Goal: Task Accomplishment & Management: Manage account settings

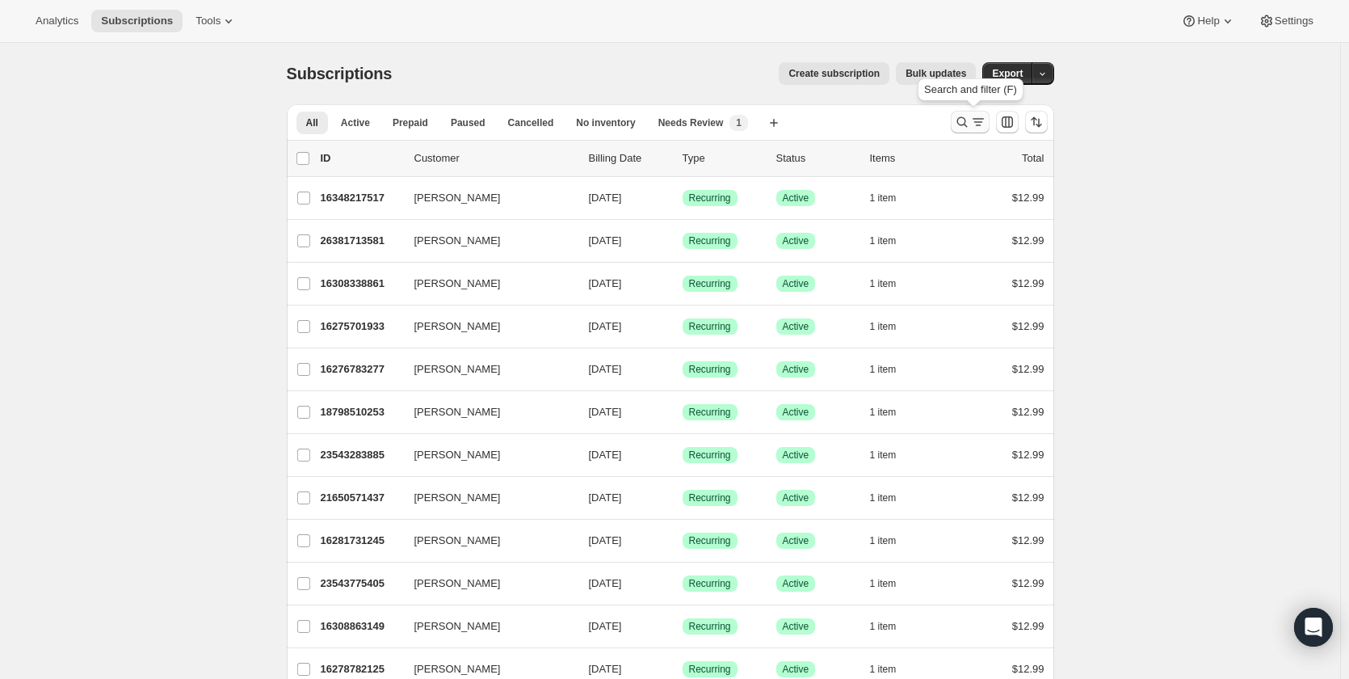
click at [967, 123] on icon "Search and filter results" at bounding box center [962, 122] width 11 height 11
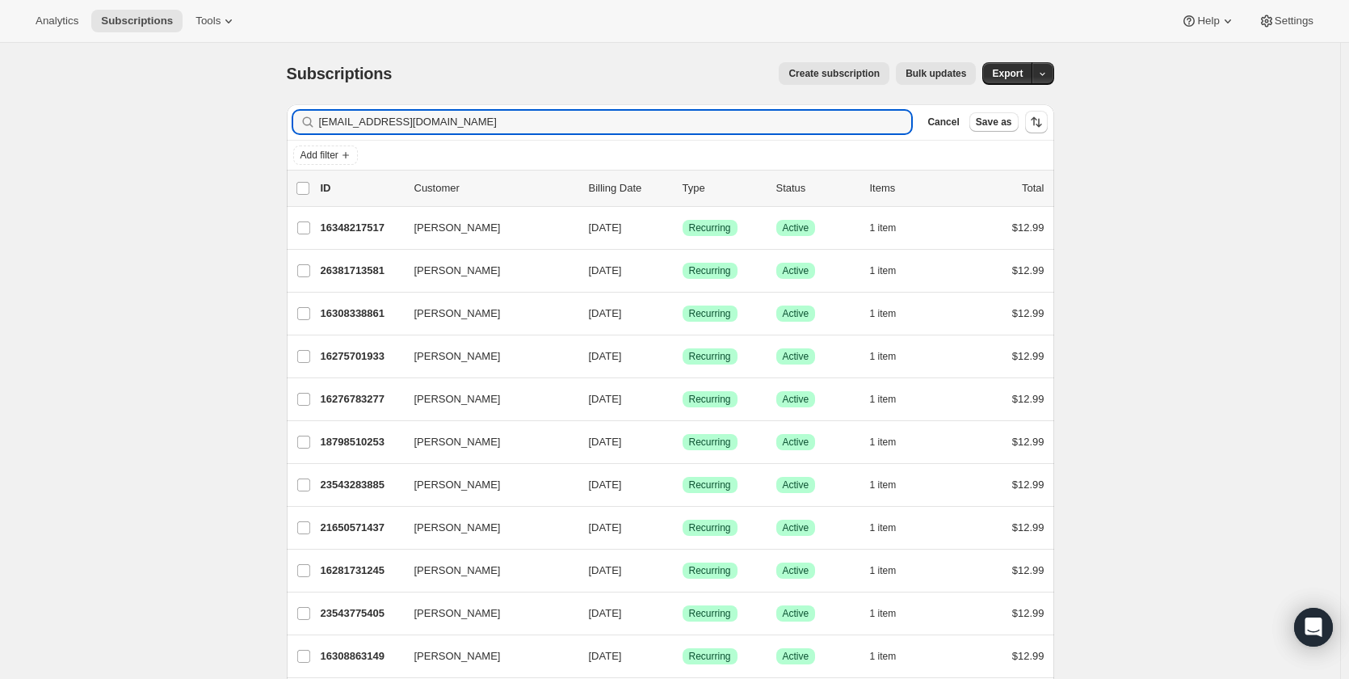
type input "[EMAIL_ADDRESS][DOMAIN_NAME]"
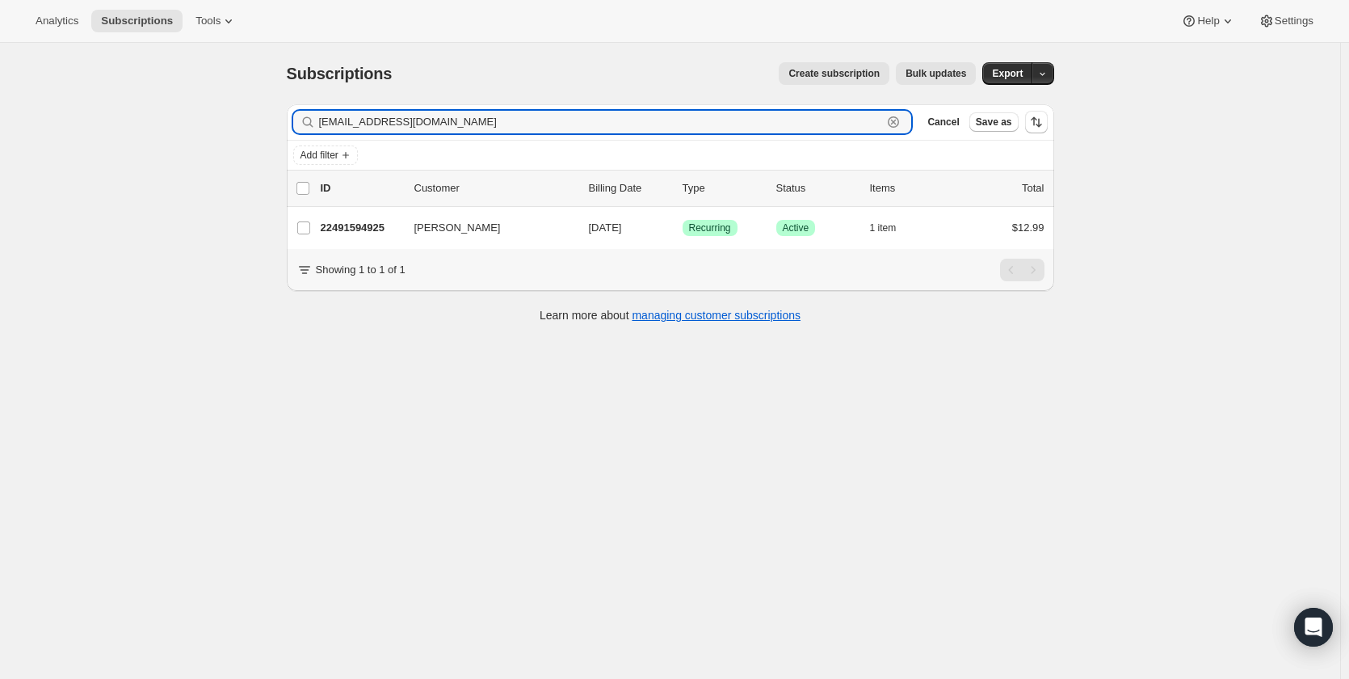
drag, startPoint x: 410, startPoint y: 120, endPoint x: 2, endPoint y: 181, distance: 411.7
click at [298, 123] on div "[EMAIL_ADDRESS][DOMAIN_NAME] Clear" at bounding box center [602, 122] width 619 height 23
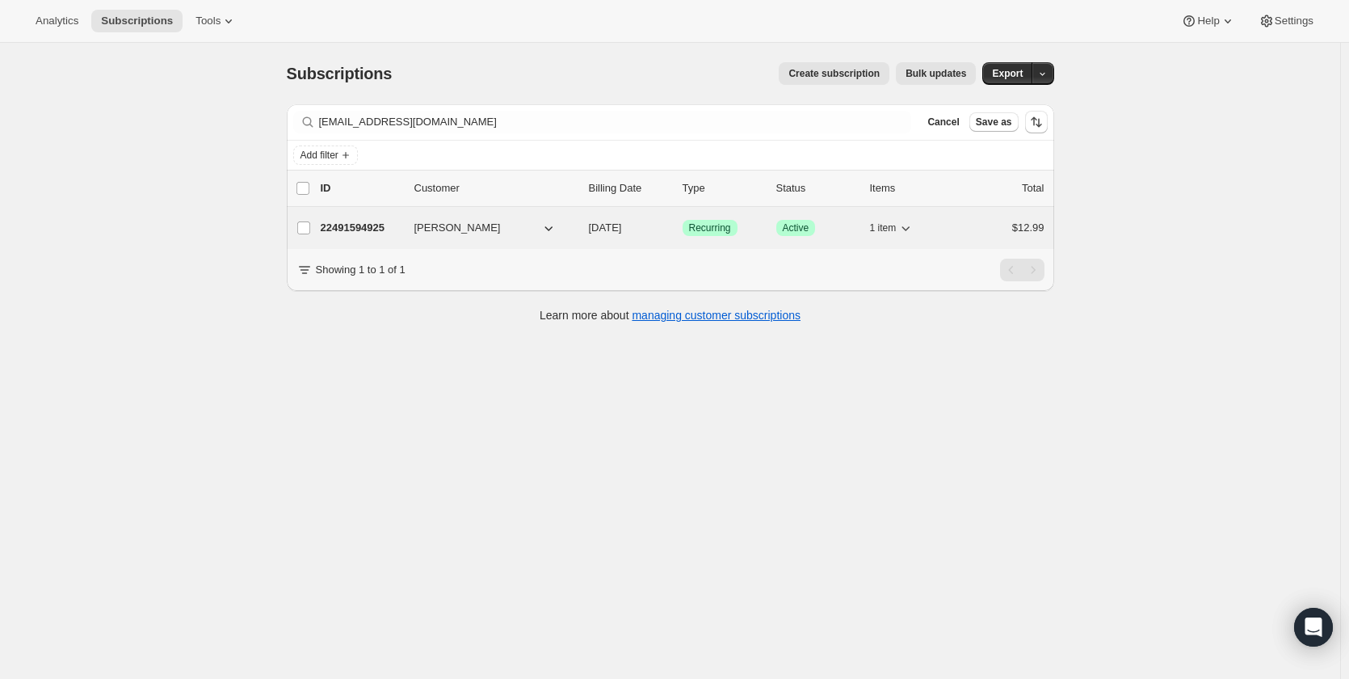
click at [352, 231] on p "22491594925" at bounding box center [361, 228] width 81 height 16
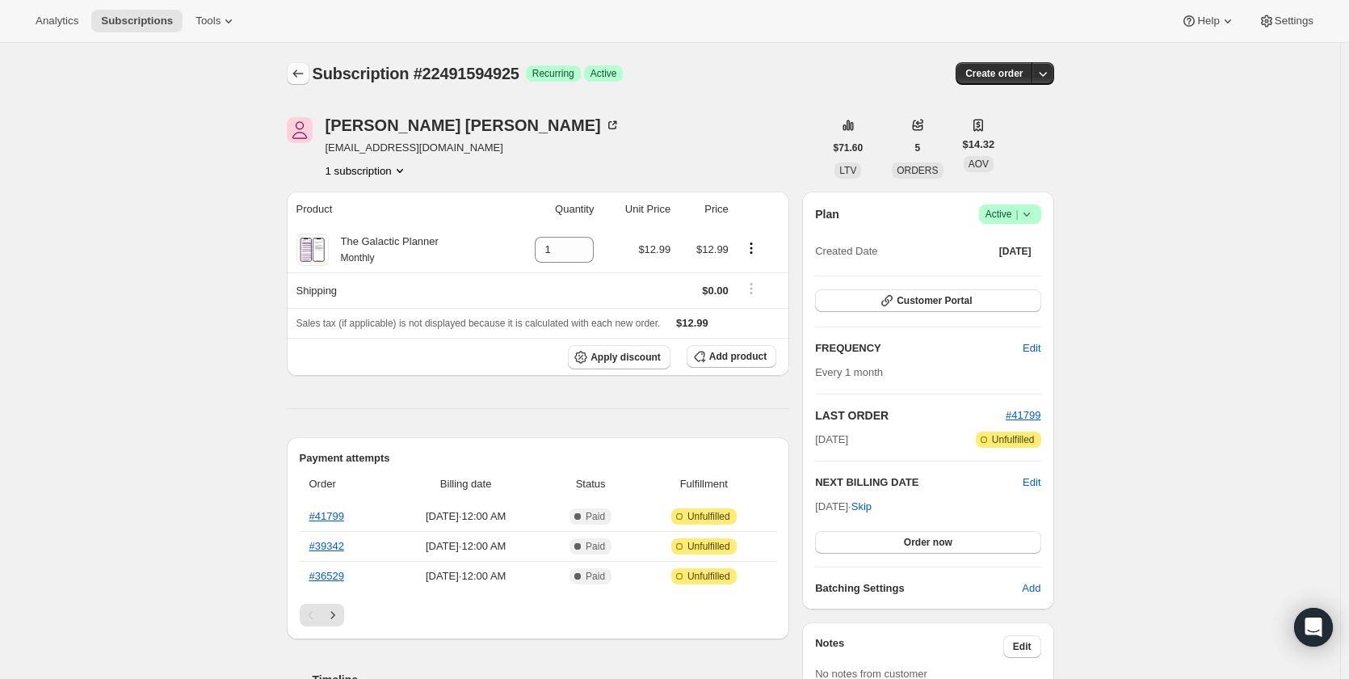
click at [300, 72] on icon "Subscriptions" at bounding box center [298, 73] width 16 height 16
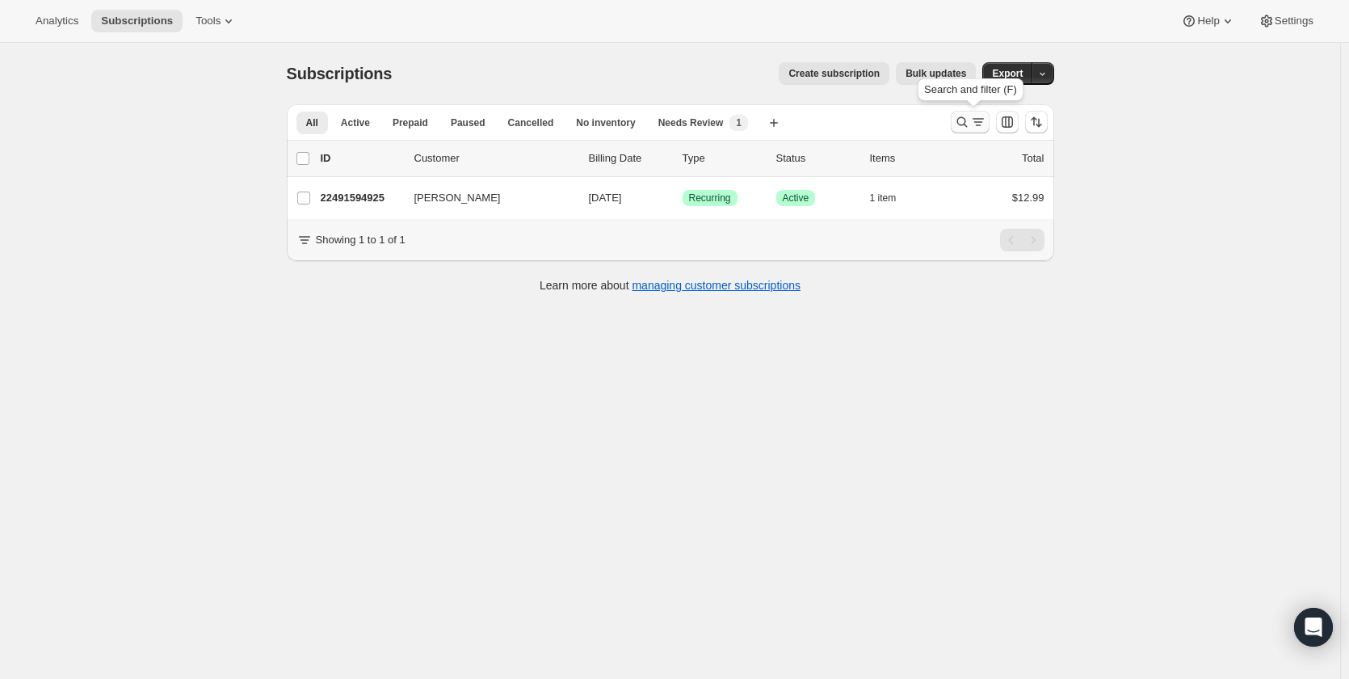
click at [964, 120] on icon "Search and filter results" at bounding box center [962, 122] width 16 height 16
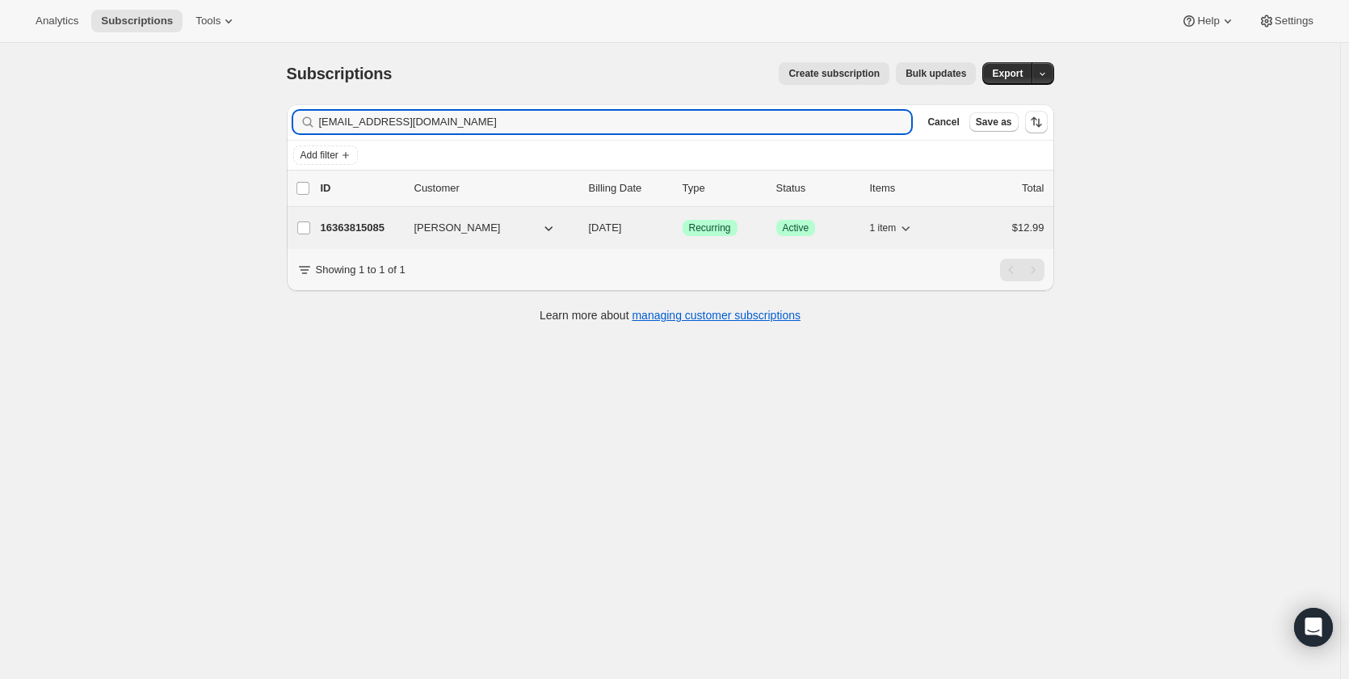
type input "[EMAIL_ADDRESS][DOMAIN_NAME]"
click at [351, 229] on p "16363815085" at bounding box center [361, 228] width 81 height 16
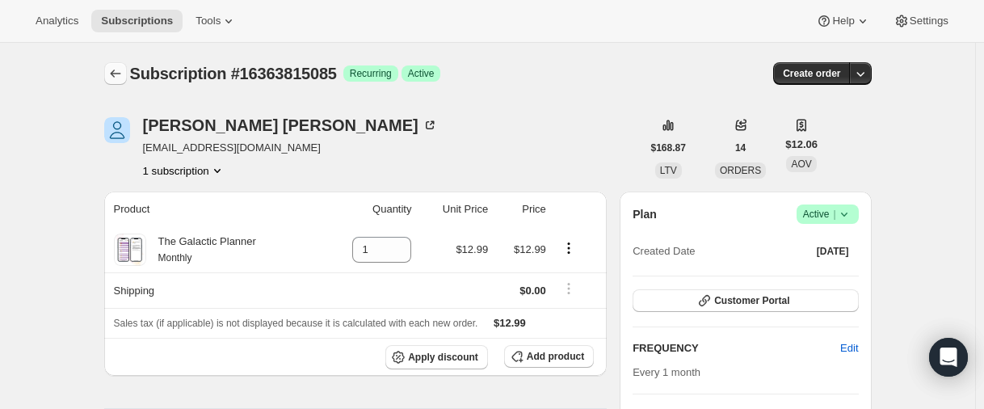
click at [115, 68] on icon "Subscriptions" at bounding box center [115, 73] width 16 height 16
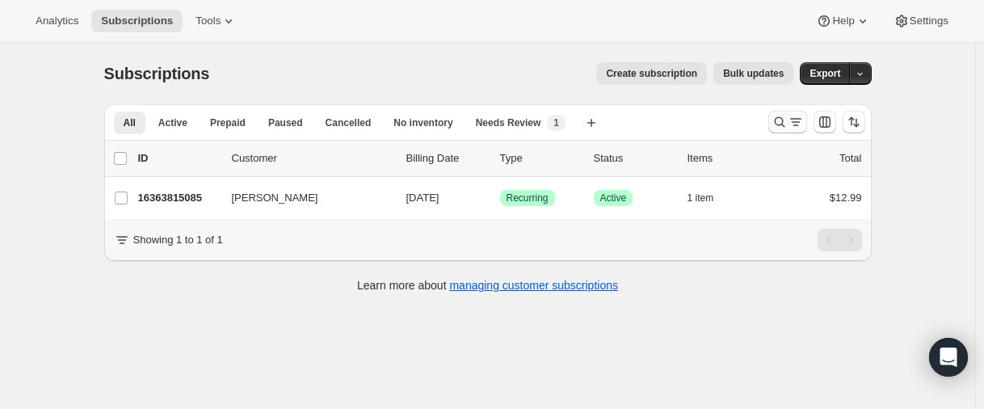
click at [779, 125] on icon "Search and filter results" at bounding box center [780, 122] width 16 height 16
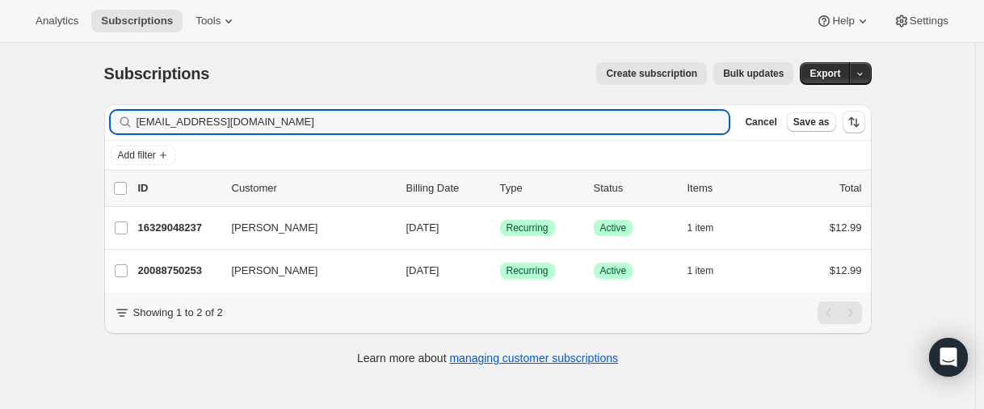
type input "[EMAIL_ADDRESS][DOMAIN_NAME]"
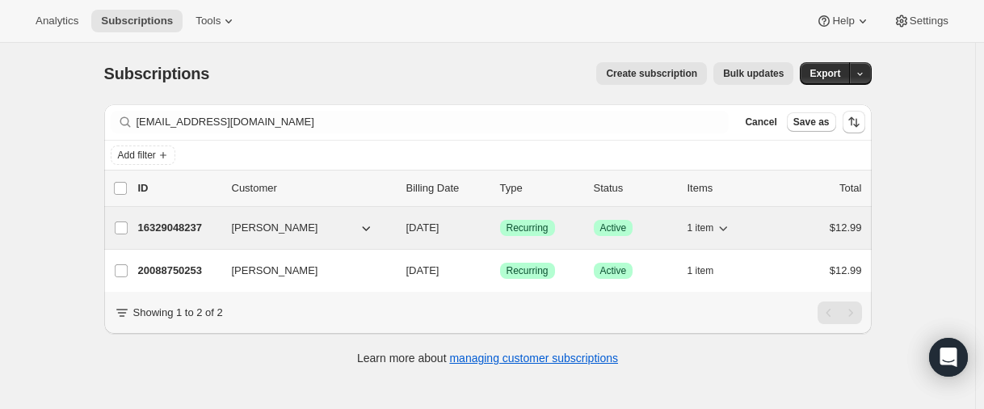
click at [192, 229] on p "16329048237" at bounding box center [178, 228] width 81 height 16
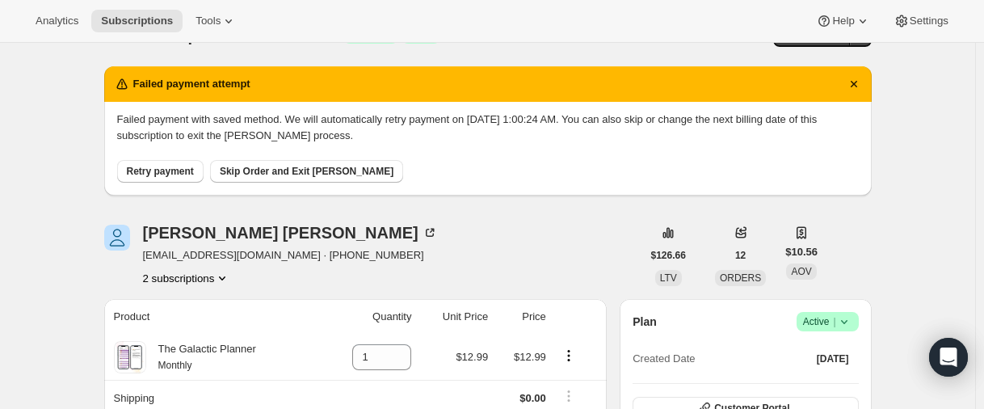
scroll to position [162, 0]
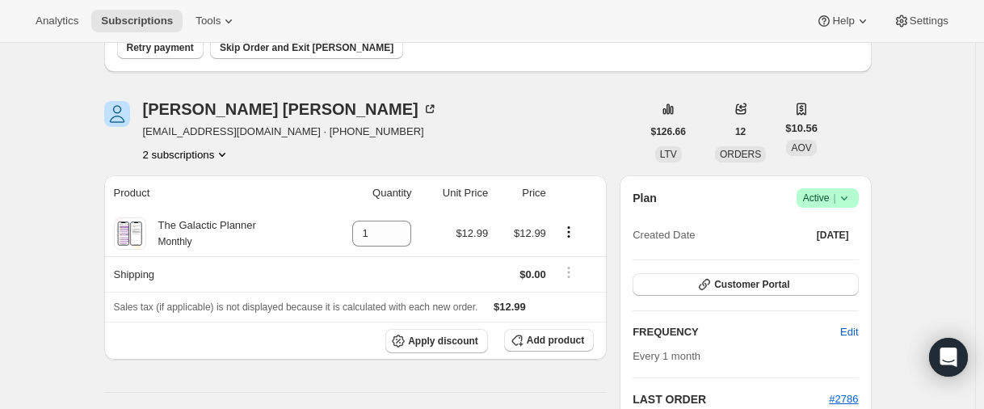
click at [157, 158] on button "2 subscriptions" at bounding box center [187, 154] width 88 height 16
click at [156, 208] on span "20088750253" at bounding box center [164, 212] width 65 height 12
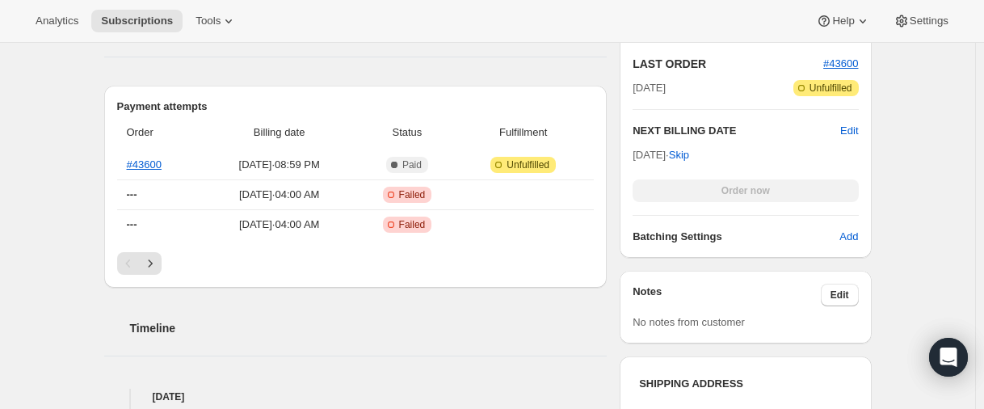
scroll to position [566, 0]
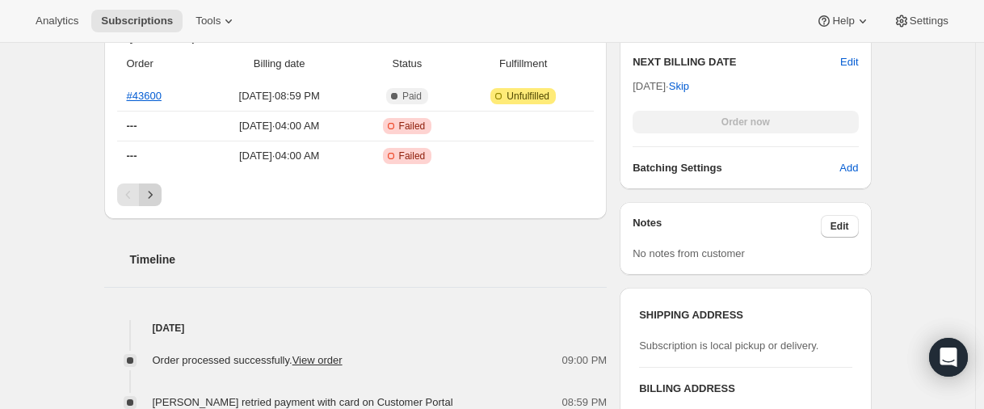
click at [158, 194] on icon "Next" at bounding box center [150, 195] width 16 height 16
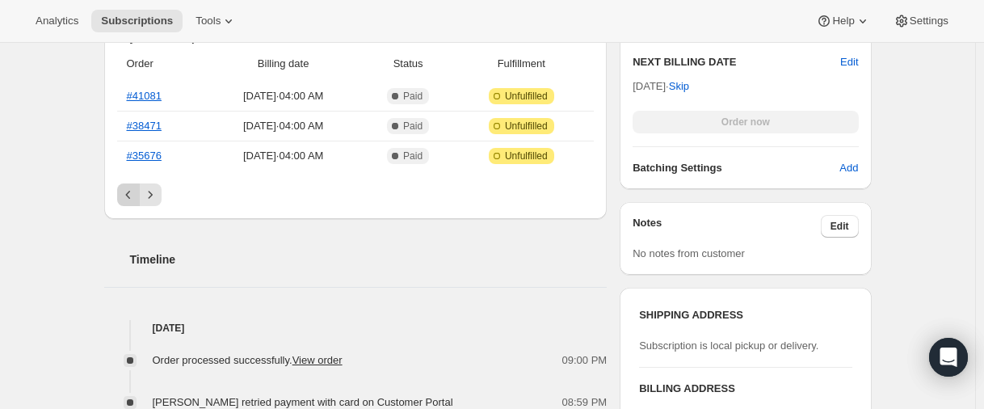
click at [137, 196] on icon "Previous" at bounding box center [128, 195] width 16 height 16
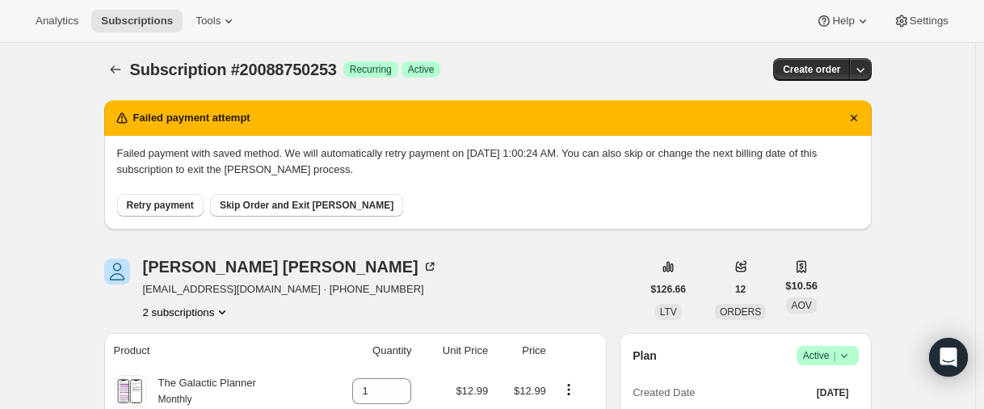
scroll to position [0, 0]
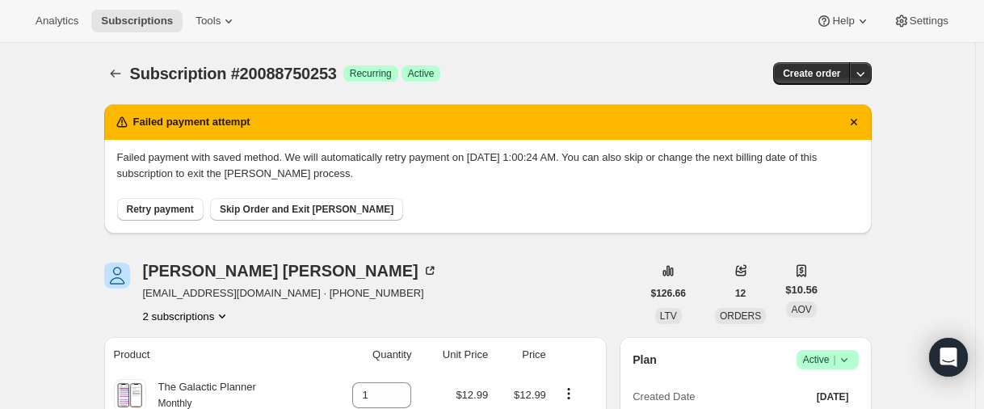
click at [161, 316] on button "2 subscriptions" at bounding box center [187, 316] width 88 height 16
click at [160, 345] on span "16329048237" at bounding box center [164, 346] width 65 height 12
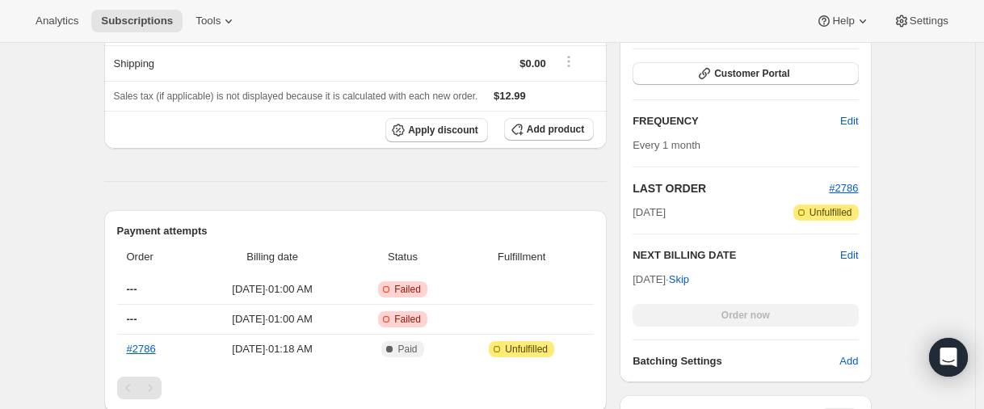
scroll to position [646, 0]
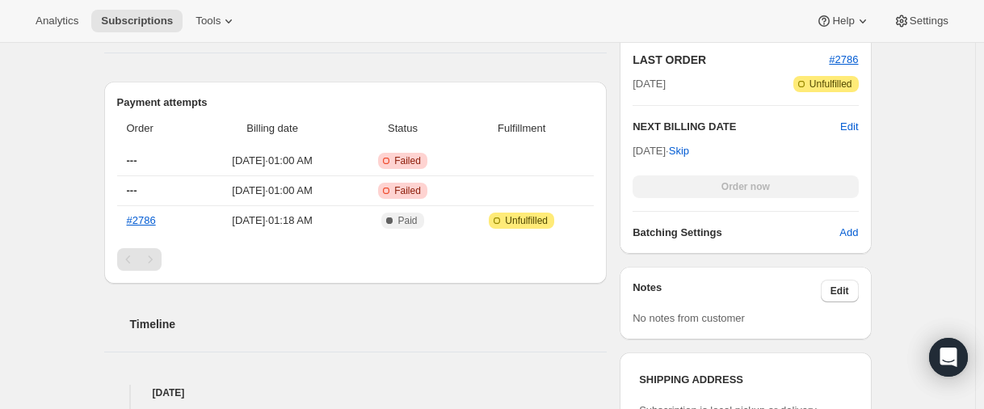
click at [154, 250] on div "Pagination" at bounding box center [150, 259] width 23 height 23
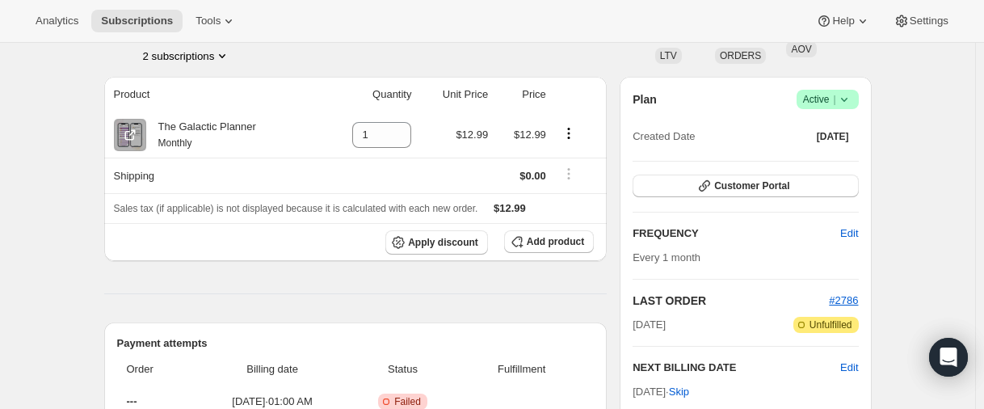
scroll to position [323, 0]
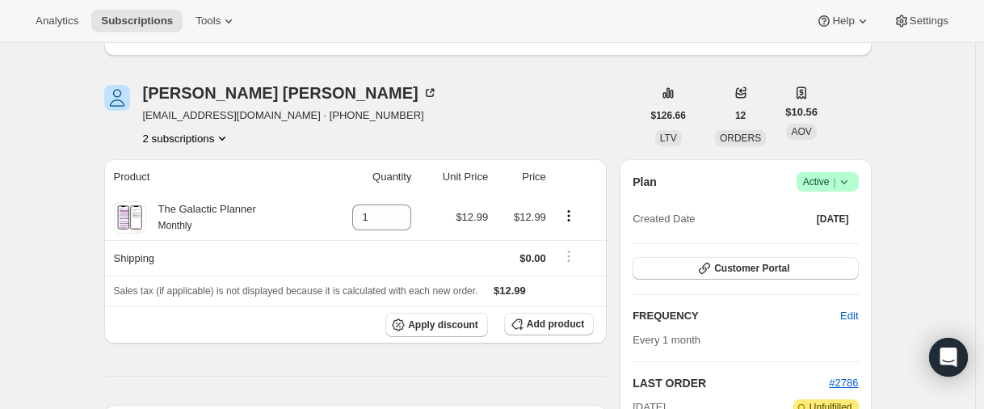
click at [168, 139] on button "2 subscriptions" at bounding box center [187, 138] width 88 height 16
click at [178, 193] on span "20088750253" at bounding box center [164, 196] width 65 height 12
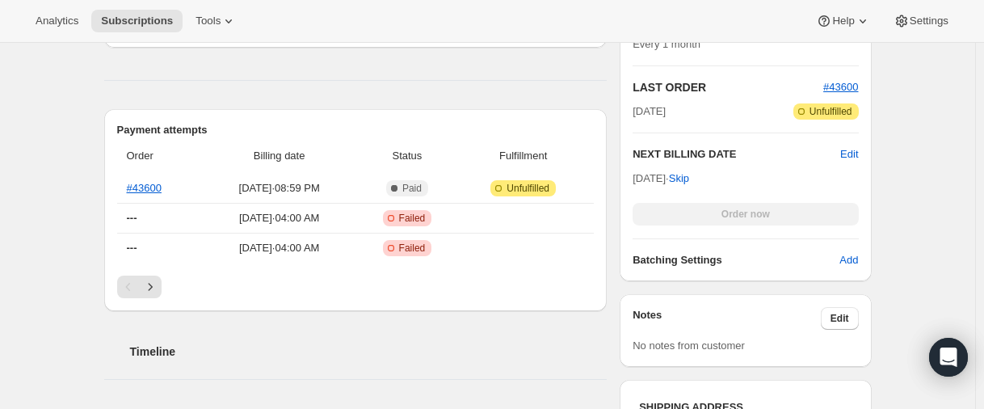
scroll to position [646, 0]
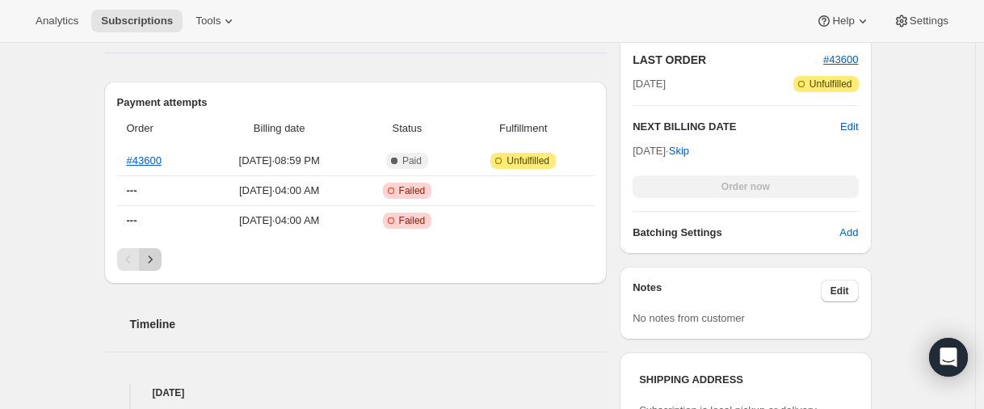
click at [158, 261] on icon "Next" at bounding box center [150, 259] width 16 height 16
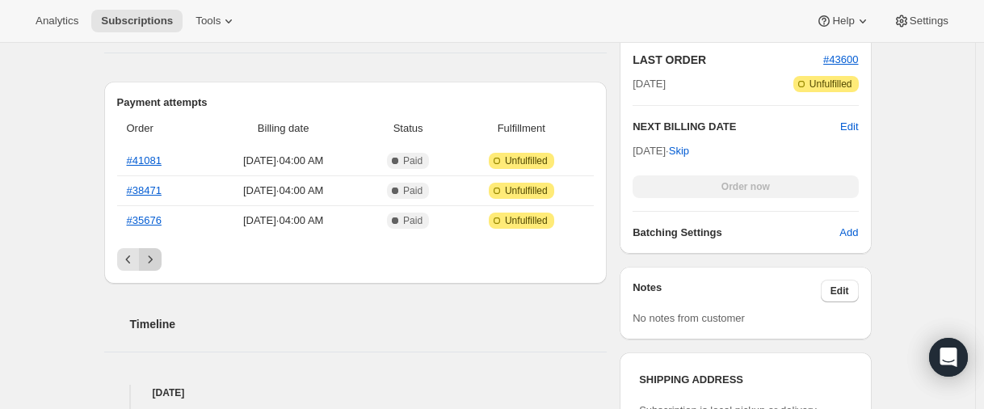
click at [151, 265] on icon "Next" at bounding box center [150, 259] width 16 height 16
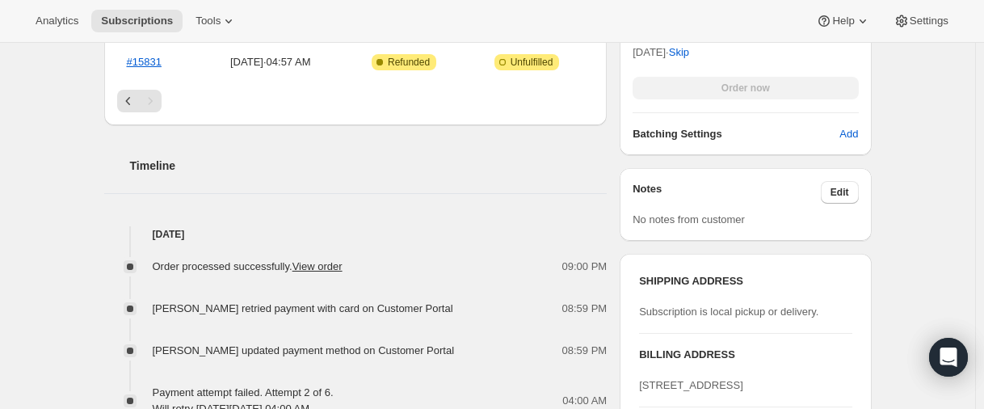
scroll to position [485, 0]
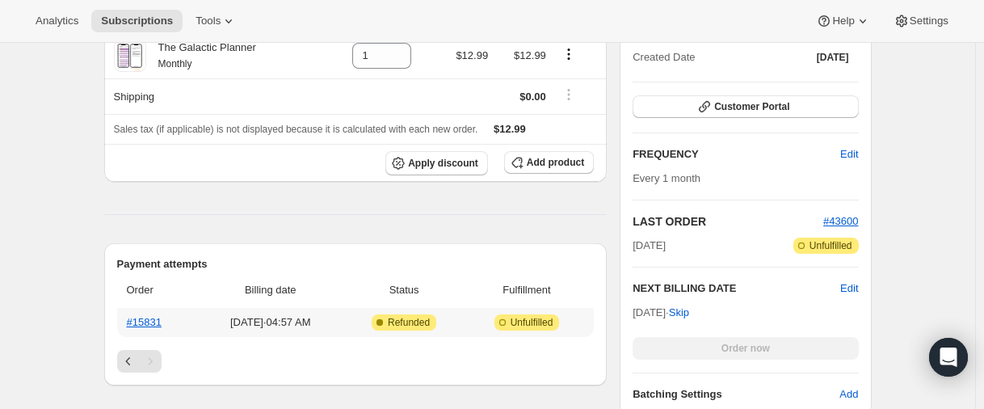
drag, startPoint x: 240, startPoint y: 320, endPoint x: 288, endPoint y: 318, distance: 47.7
click at [288, 318] on span "[DATE] · 04:57 AM" at bounding box center [270, 322] width 137 height 16
copy span "[DATE]"
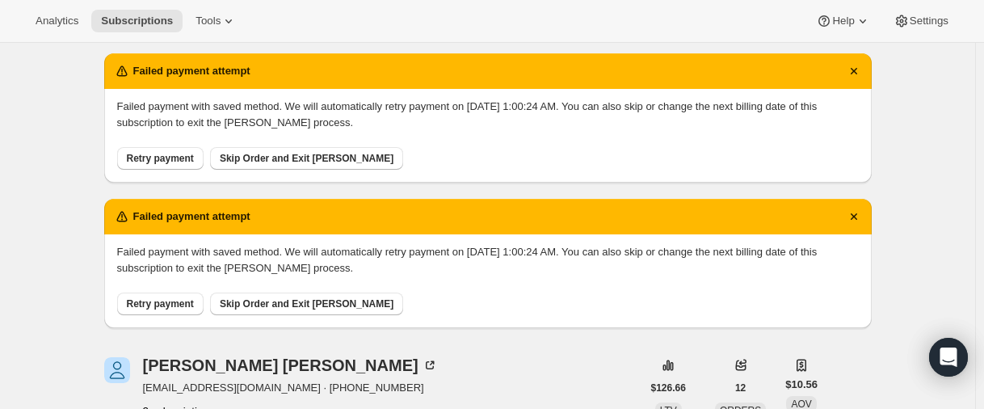
scroll to position [0, 0]
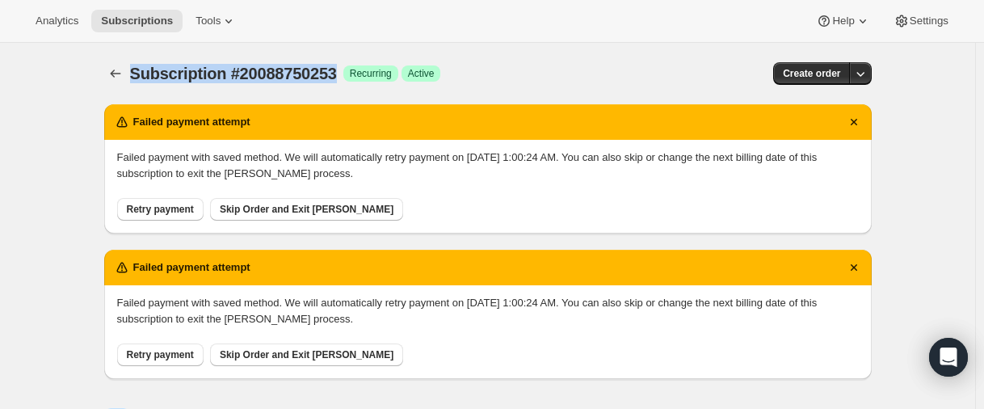
drag, startPoint x: 131, startPoint y: 78, endPoint x: 362, endPoint y: 74, distance: 231.1
click at [362, 74] on div "Subscription #20088750253 Success Recurring Success Active Create order" at bounding box center [487, 73] width 767 height 23
copy span "Subscription #20088750253"
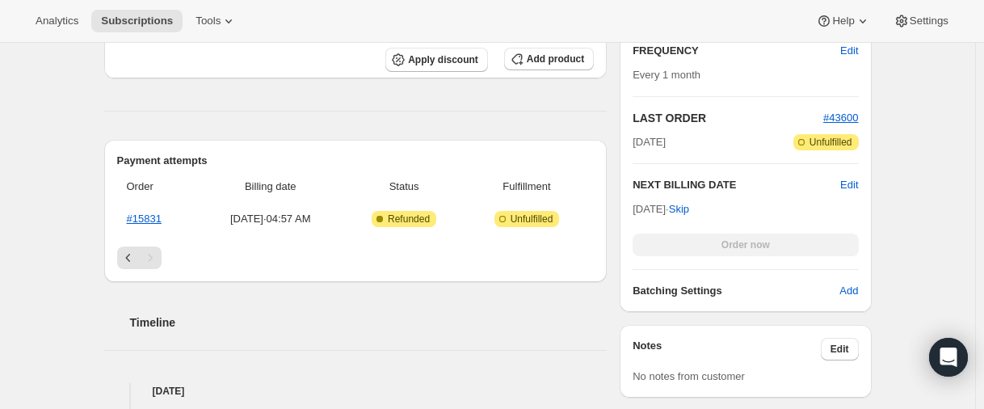
scroll to position [323, 0]
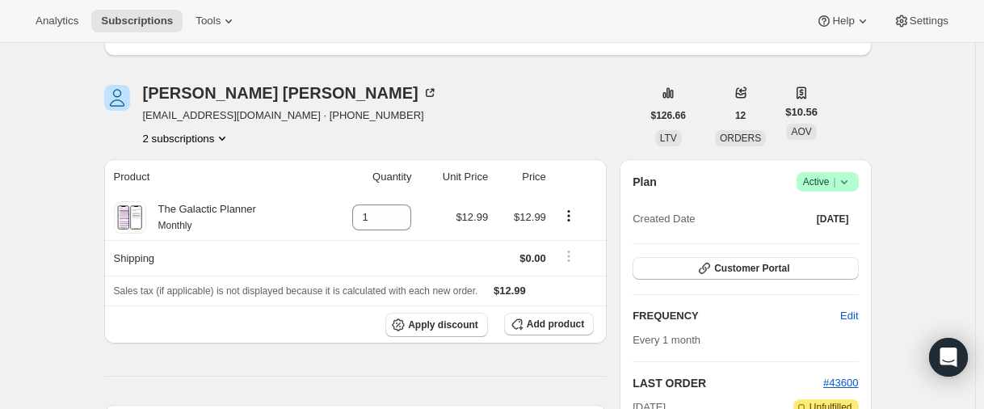
click at [179, 142] on button "2 subscriptions" at bounding box center [187, 138] width 88 height 16
click at [181, 167] on span "16329048237" at bounding box center [164, 168] width 65 height 12
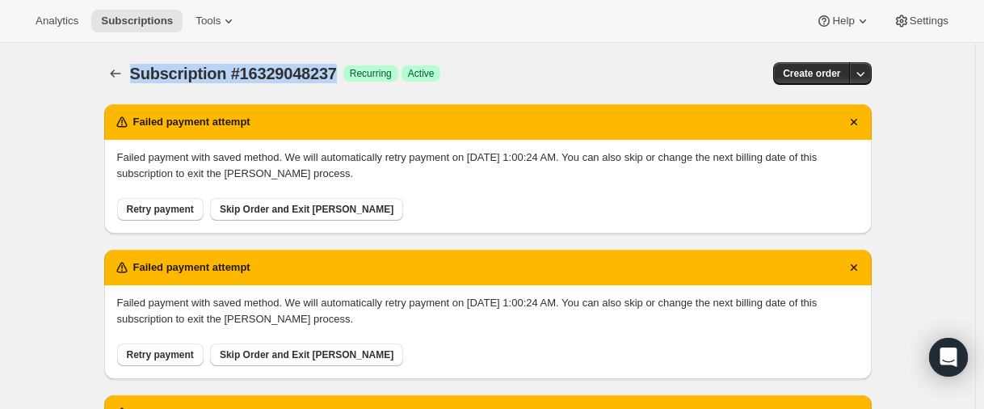
drag, startPoint x: 158, startPoint y: 74, endPoint x: 360, endPoint y: 69, distance: 202.8
click at [360, 69] on div "Subscription #16329048237 Success Recurring Success Active" at bounding box center [364, 73] width 468 height 23
copy span "Subscription #16329048237"
click at [300, 76] on span "Subscription #16329048237" at bounding box center [233, 74] width 207 height 18
drag, startPoint x: 236, startPoint y: 76, endPoint x: 355, endPoint y: 78, distance: 119.6
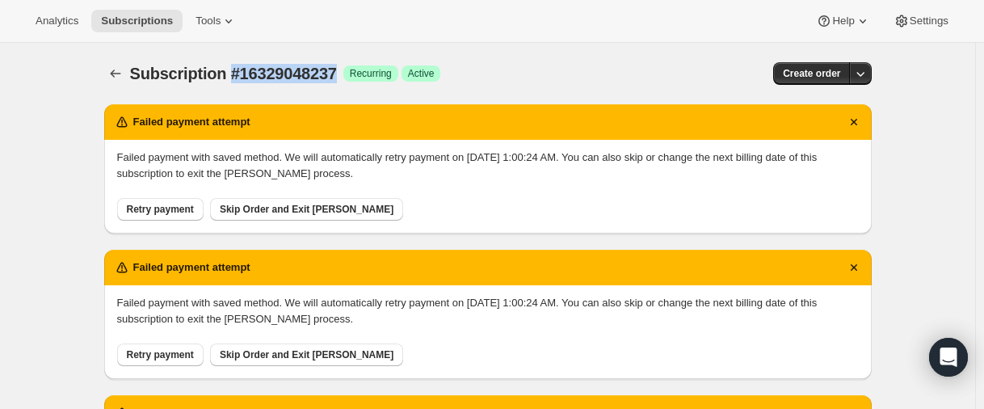
click at [337, 78] on span "Subscription #16329048237" at bounding box center [233, 74] width 207 height 18
copy span "#16329048237"
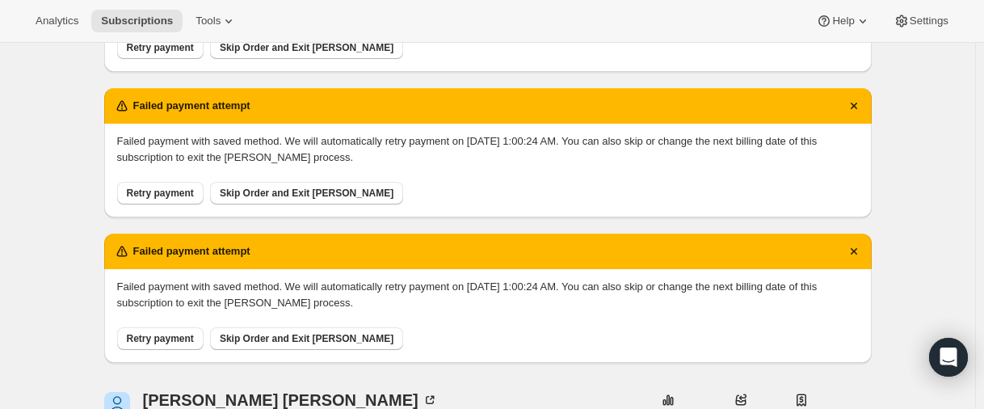
scroll to position [404, 0]
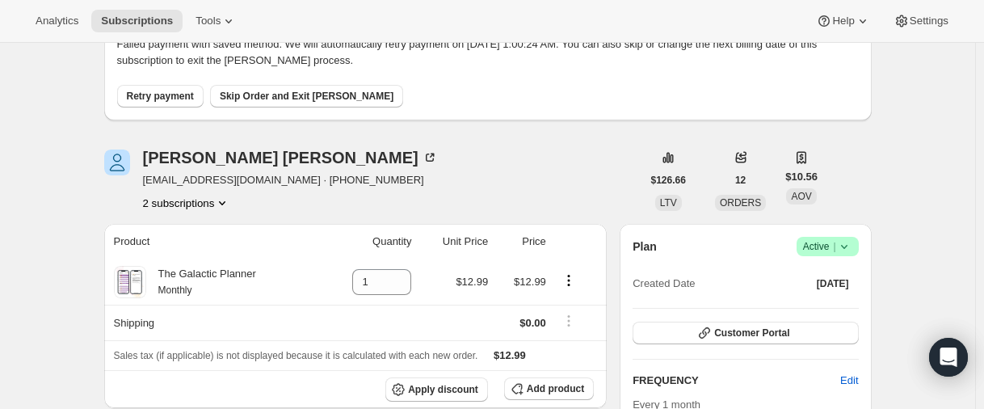
click at [175, 200] on button "2 subscriptions" at bounding box center [187, 203] width 88 height 16
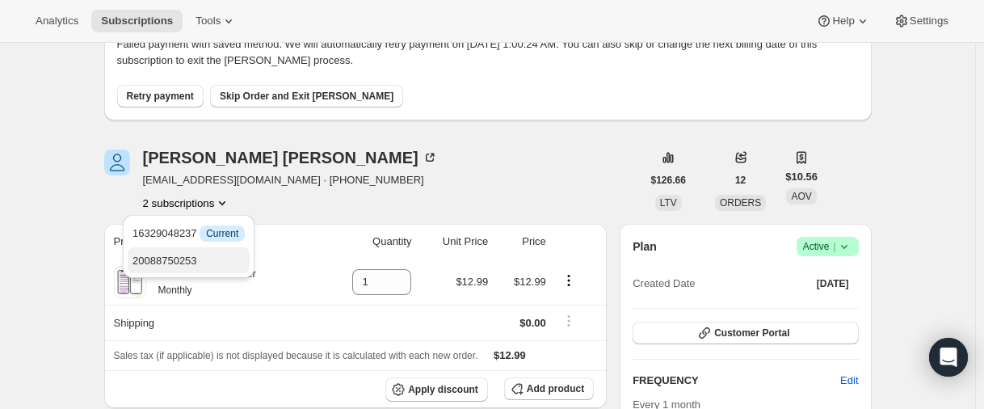
click at [170, 256] on span "20088750253" at bounding box center [164, 260] width 65 height 12
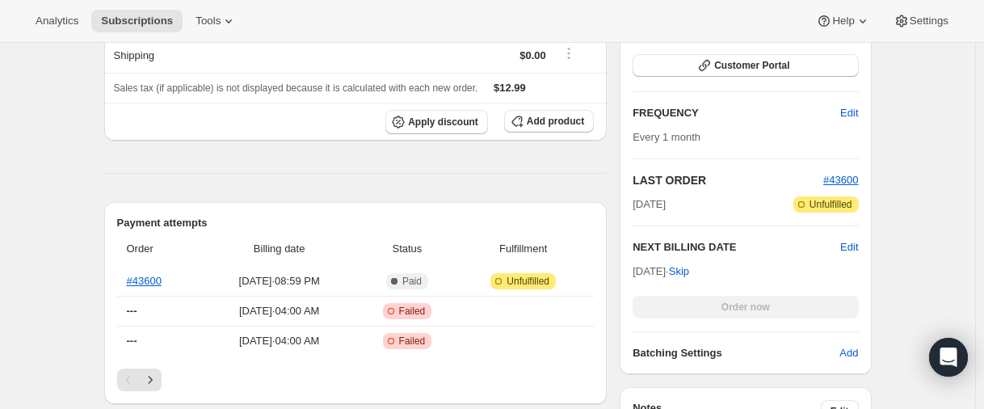
scroll to position [727, 0]
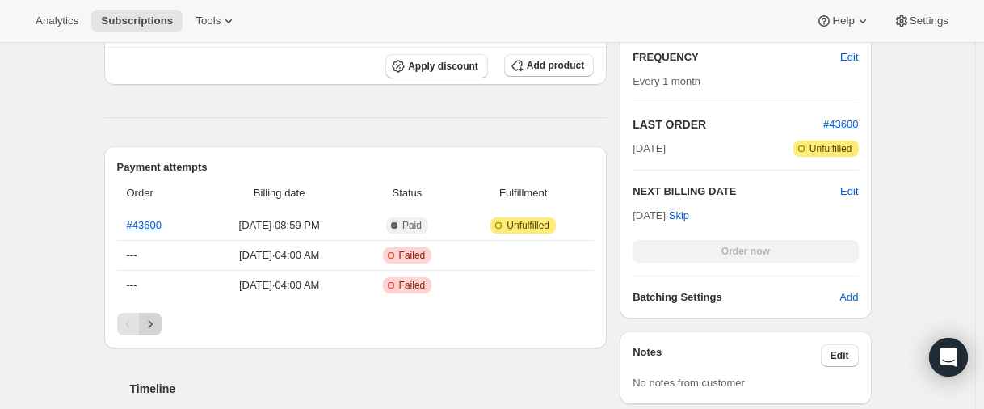
click at [154, 327] on icon "Next" at bounding box center [150, 324] width 16 height 16
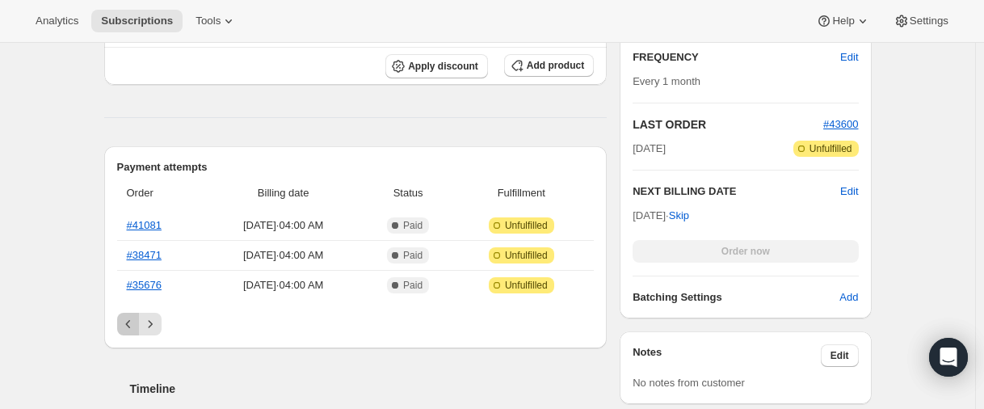
click at [136, 327] on icon "Previous" at bounding box center [128, 324] width 16 height 16
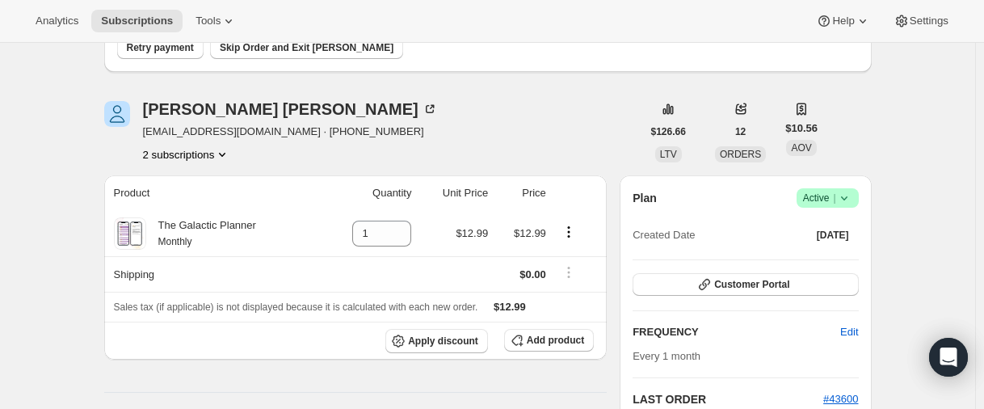
scroll to position [485, 0]
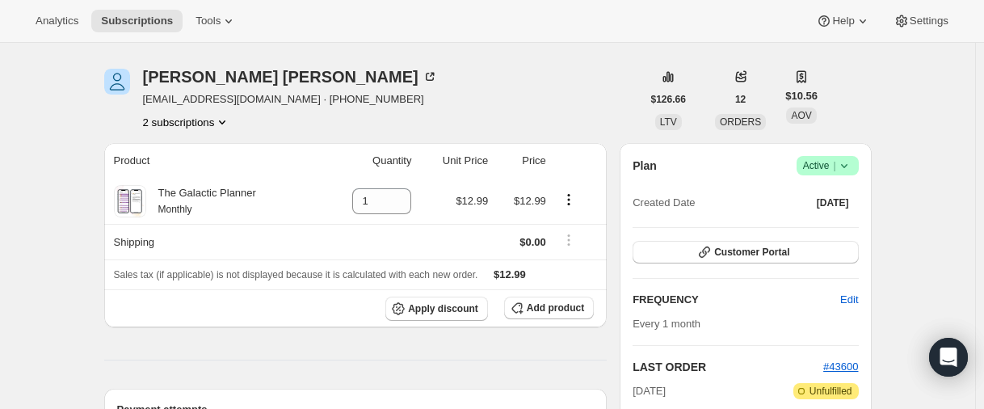
click at [196, 111] on div "[PERSON_NAME] [EMAIL_ADDRESS][DOMAIN_NAME] · [PHONE_NUMBER] 2 subscriptions" at bounding box center [290, 99] width 295 height 61
click at [188, 112] on div "[PERSON_NAME] [EMAIL_ADDRESS][DOMAIN_NAME] · [PHONE_NUMBER] 2 subscriptions" at bounding box center [290, 99] width 295 height 61
click at [188, 120] on button "2 subscriptions" at bounding box center [187, 122] width 88 height 16
click at [184, 147] on span "16329048237" at bounding box center [164, 152] width 65 height 12
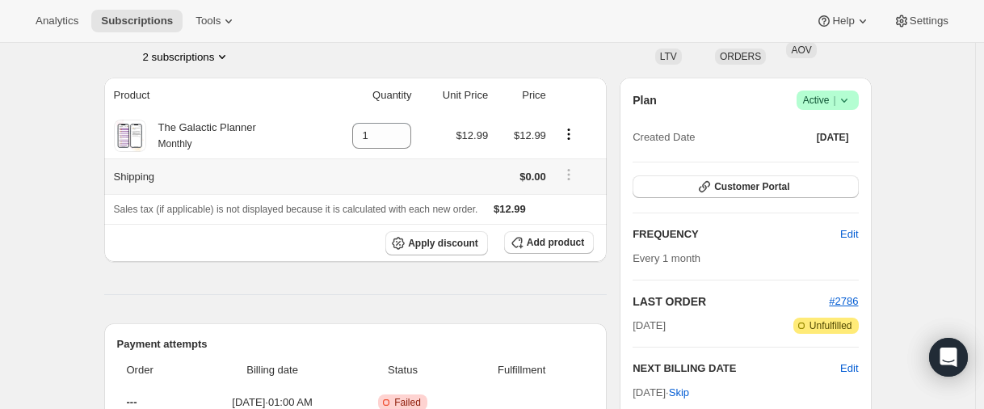
scroll to position [646, 0]
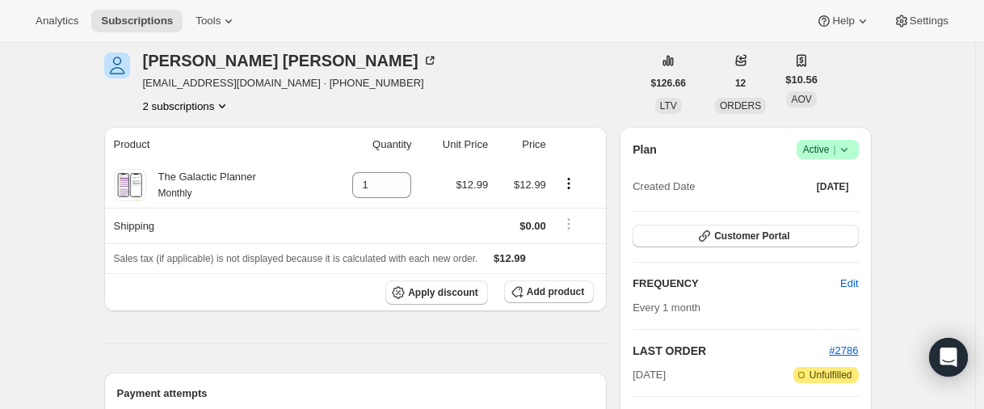
click at [852, 147] on icon at bounding box center [844, 149] width 16 height 16
click at [836, 203] on span "Cancel subscription" at bounding box center [825, 209] width 91 height 12
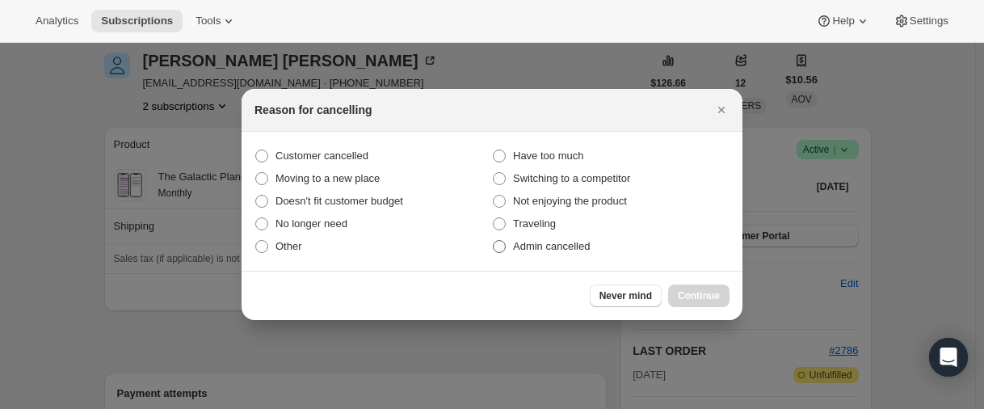
click at [526, 239] on span "Admin cancelled" at bounding box center [551, 246] width 77 height 16
click at [494, 240] on input "Admin cancelled" at bounding box center [493, 240] width 1 height 1
radio input "true"
click at [687, 292] on span "Continue" at bounding box center [699, 295] width 42 height 13
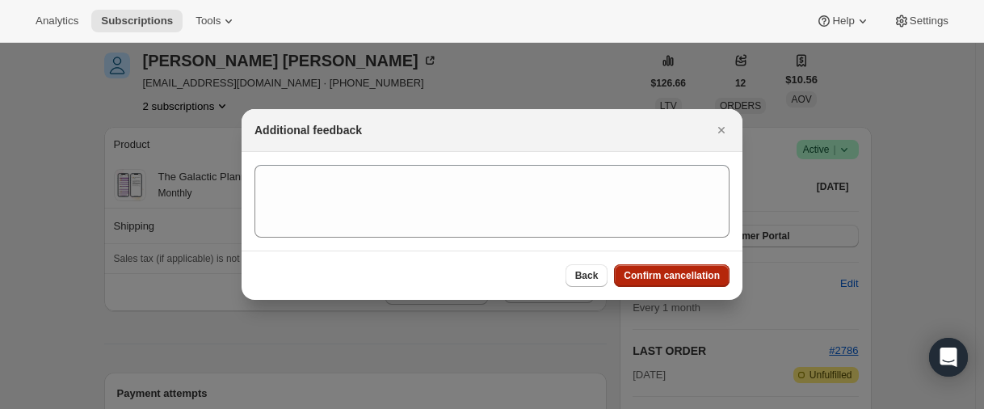
click at [688, 279] on span "Confirm cancellation" at bounding box center [672, 275] width 96 height 13
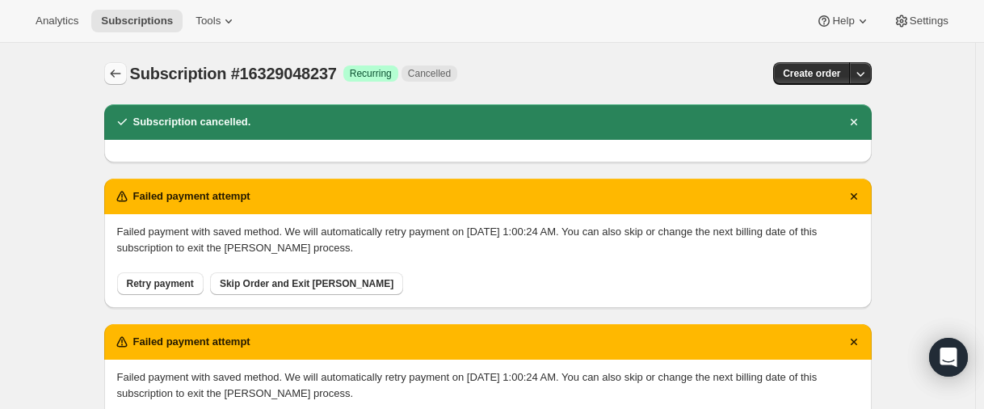
click at [120, 82] on button "Subscriptions" at bounding box center [115, 73] width 23 height 23
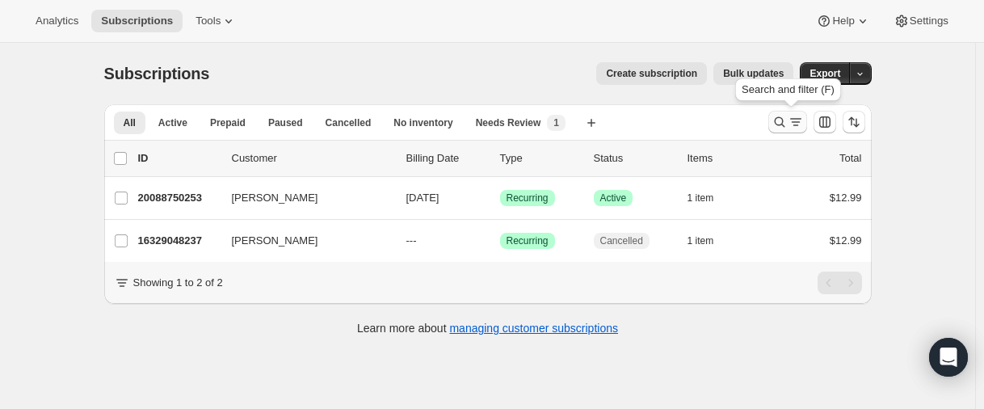
click at [787, 124] on icon "Search and filter results" at bounding box center [780, 122] width 16 height 16
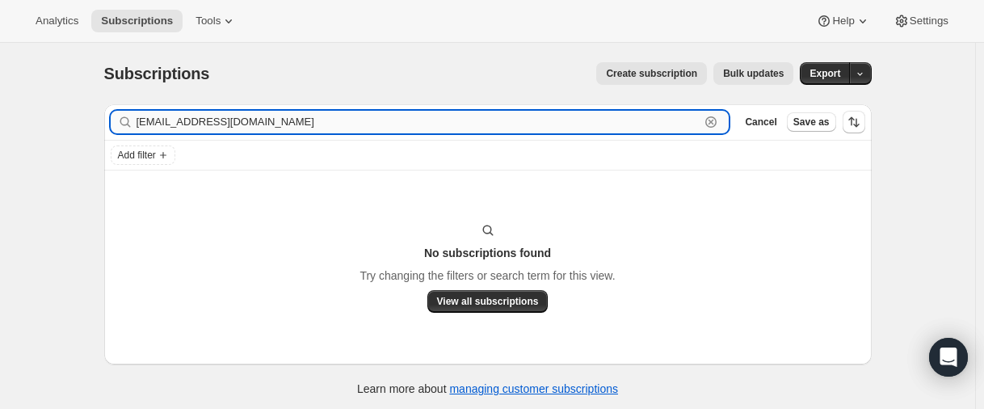
click at [213, 124] on input "[EMAIL_ADDRESS][DOMAIN_NAME]" at bounding box center [419, 122] width 564 height 23
paste input "philich1111"
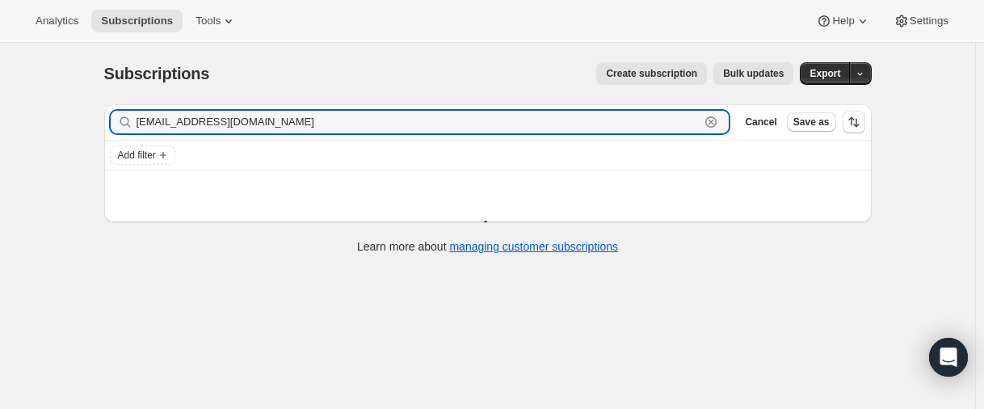
type input "[EMAIL_ADDRESS][DOMAIN_NAME]"
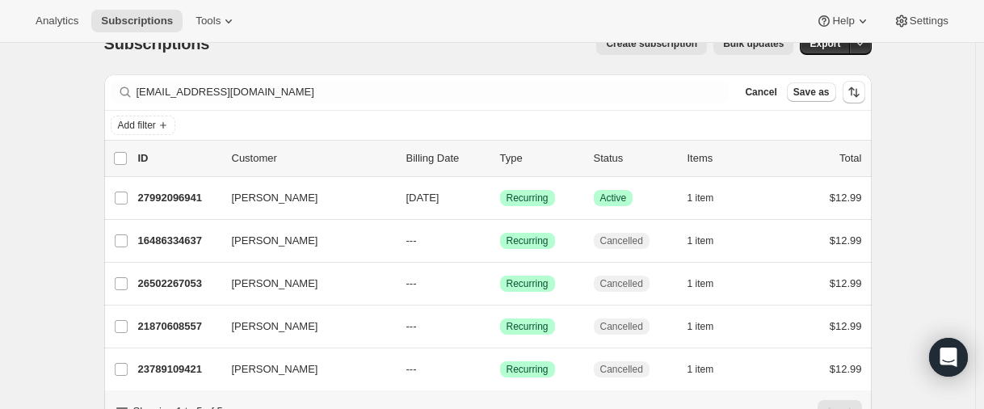
scroll to position [81, 0]
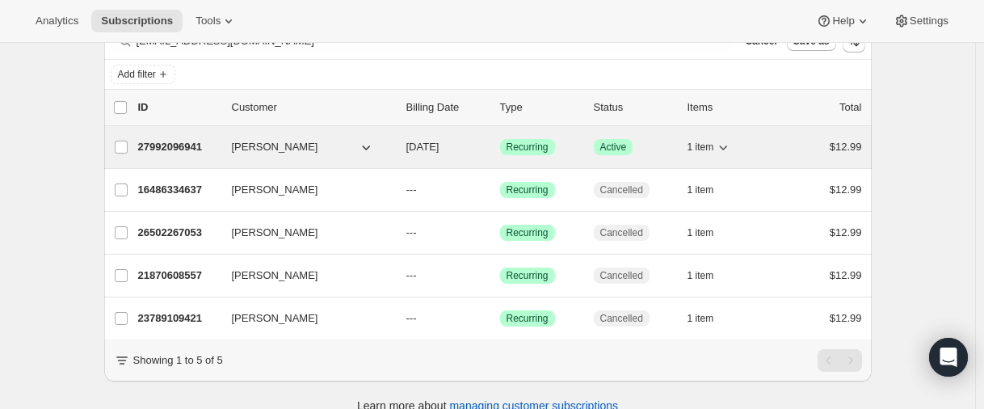
click at [163, 145] on p "27992096941" at bounding box center [178, 147] width 81 height 16
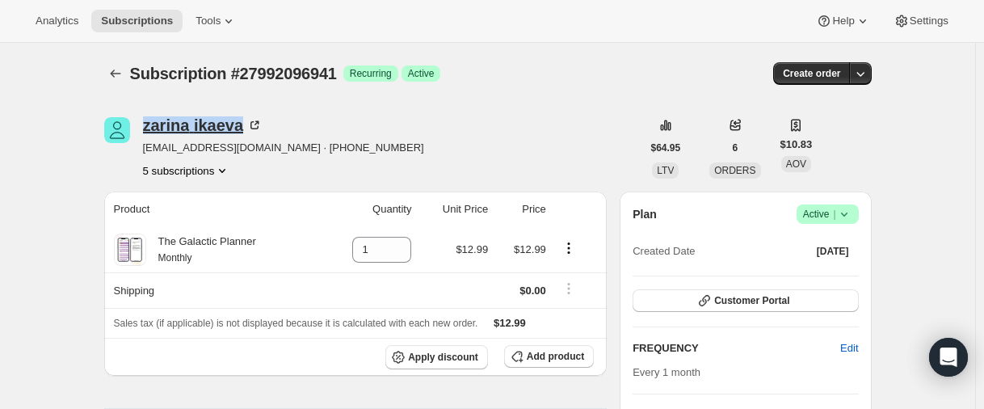
drag, startPoint x: 141, startPoint y: 124, endPoint x: 248, endPoint y: 124, distance: 106.6
click at [248, 124] on div "[PERSON_NAME] [EMAIL_ADDRESS][DOMAIN_NAME] · [PHONE_NUMBER] 5 subscriptions" at bounding box center [372, 147] width 537 height 61
copy div "[PERSON_NAME]"
click at [120, 71] on icon "Subscriptions" at bounding box center [115, 73] width 16 height 16
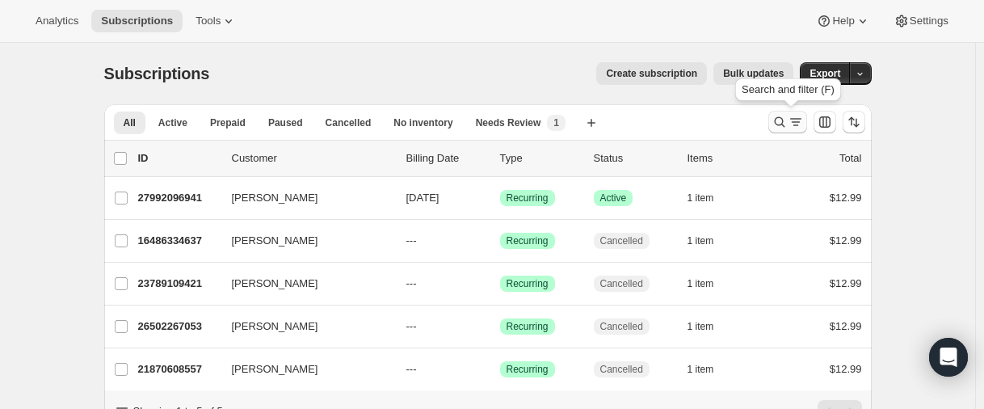
click at [778, 121] on icon "Search and filter results" at bounding box center [780, 122] width 16 height 16
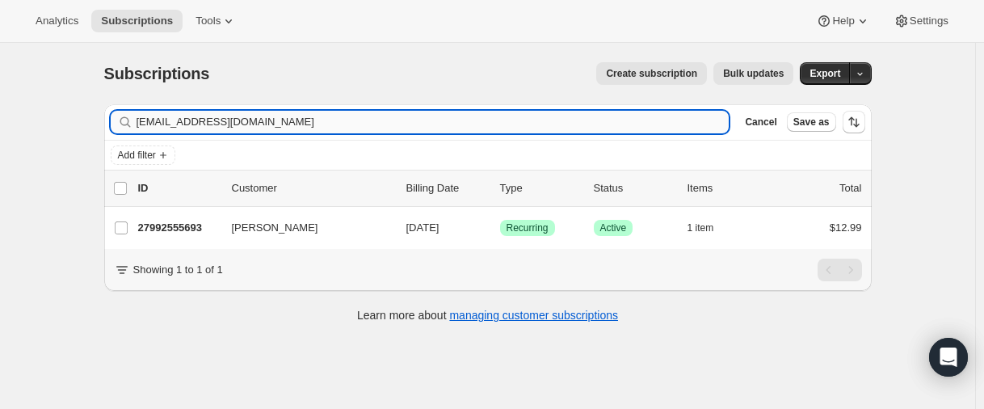
click at [219, 126] on input "[EMAIL_ADDRESS][DOMAIN_NAME]" at bounding box center [433, 122] width 593 height 23
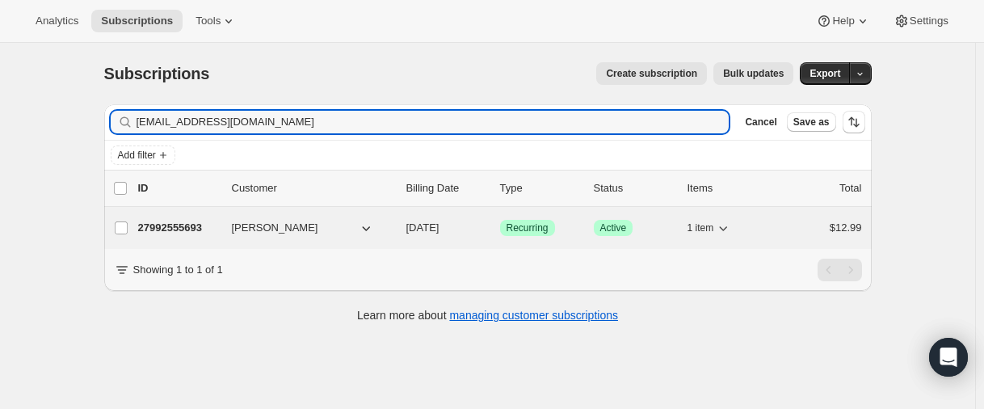
type input "[EMAIL_ADDRESS][DOMAIN_NAME]"
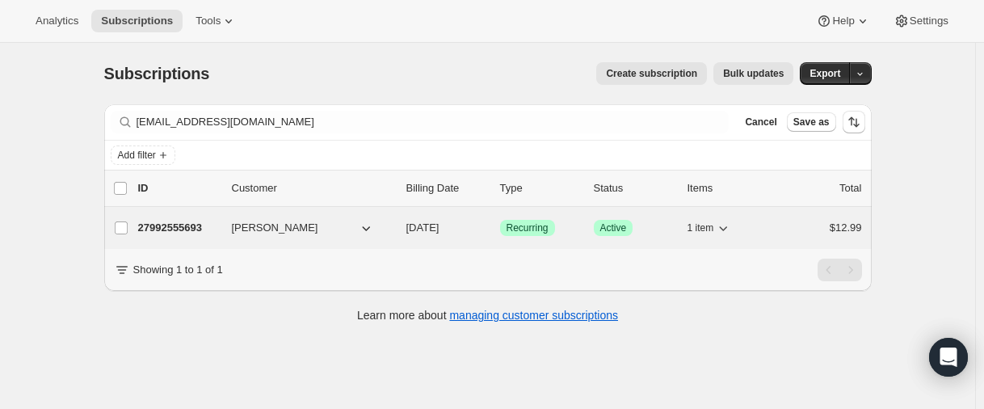
click at [185, 230] on p "27992555693" at bounding box center [178, 228] width 81 height 16
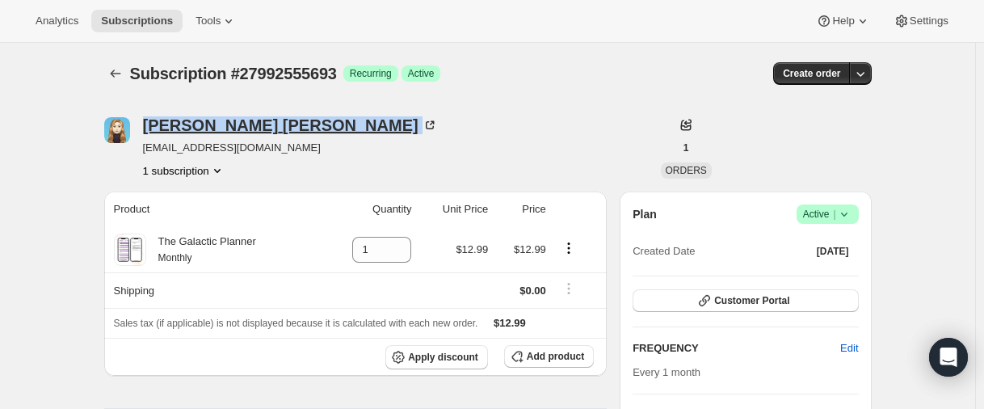
drag, startPoint x: 144, startPoint y: 121, endPoint x: 234, endPoint y: 122, distance: 90.5
click at [234, 122] on div "[PERSON_NAME] [PERSON_NAME][EMAIL_ADDRESS][DOMAIN_NAME] 1 subscription" at bounding box center [372, 147] width 537 height 61
copy div "[PERSON_NAME]"
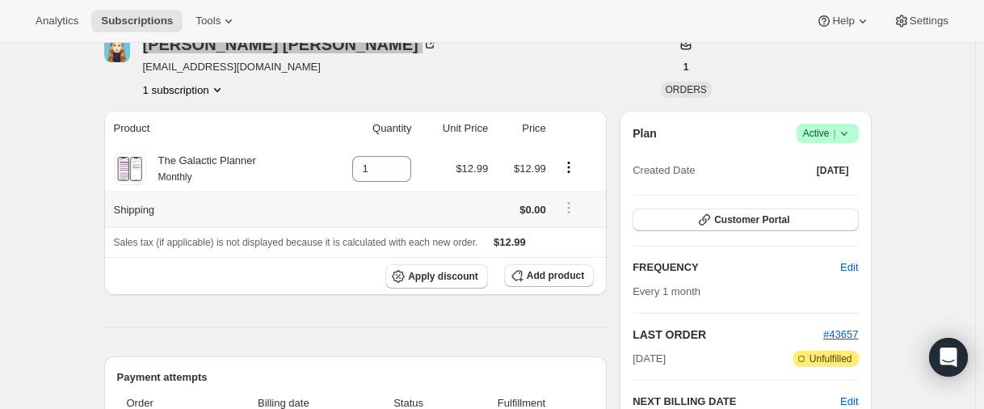
scroll to position [242, 0]
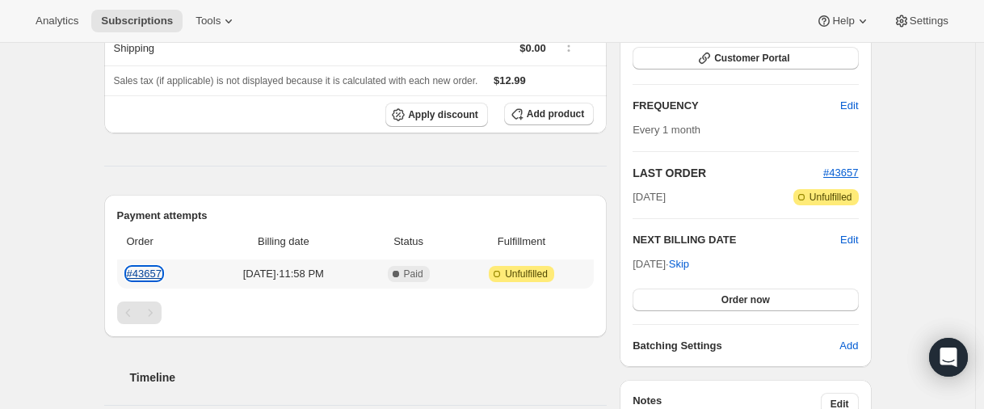
click at [145, 271] on link "#43657" at bounding box center [144, 273] width 35 height 12
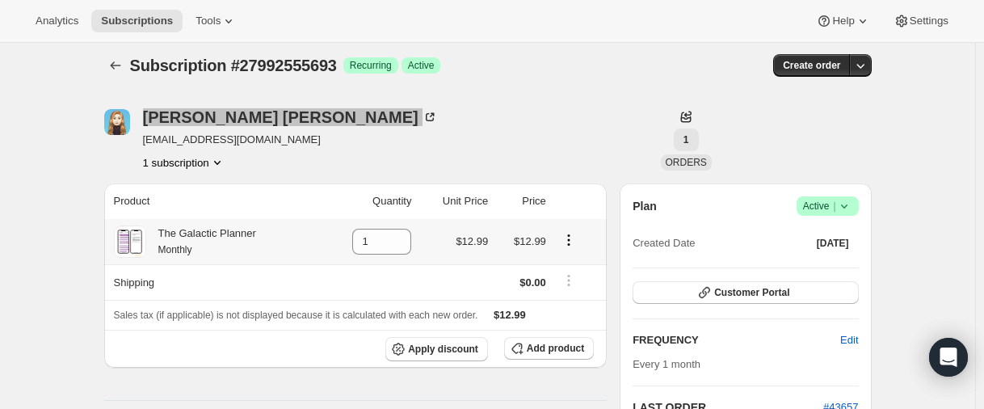
scroll to position [0, 0]
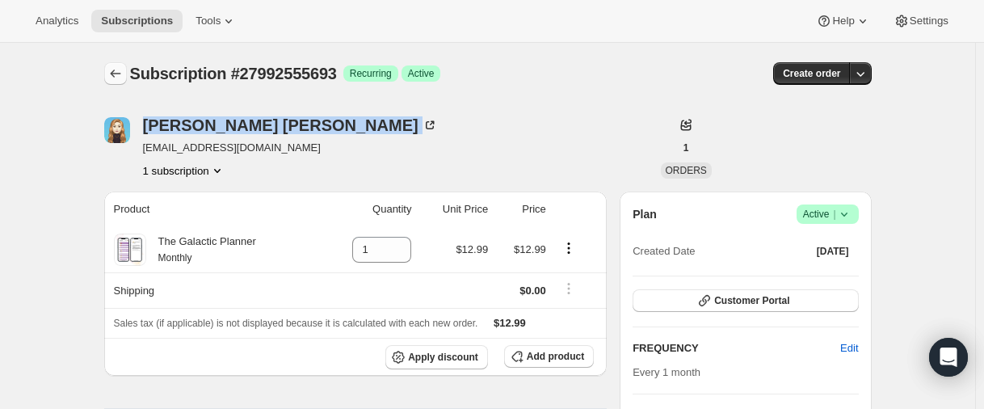
click at [111, 77] on icon "Subscriptions" at bounding box center [115, 73] width 16 height 16
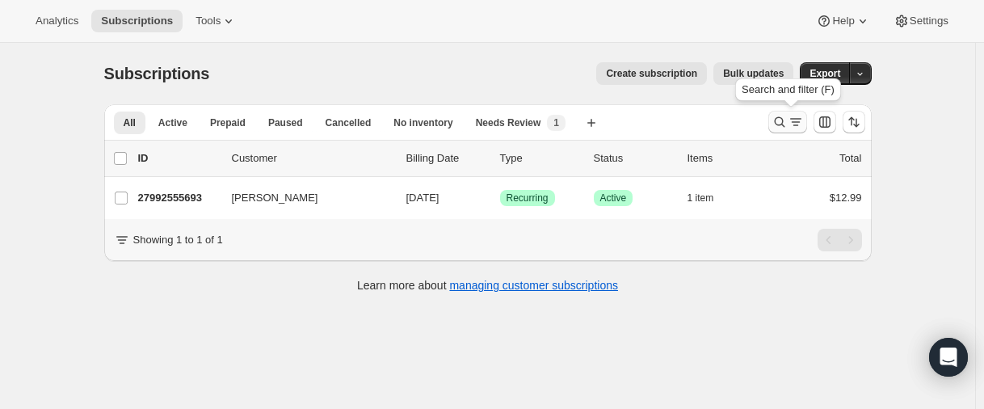
click at [780, 121] on icon "Search and filter results" at bounding box center [780, 122] width 16 height 16
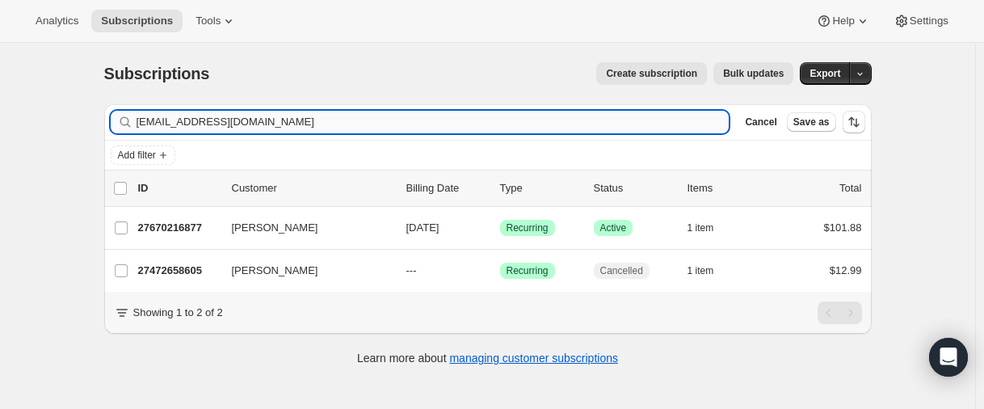
click at [271, 124] on input "[EMAIL_ADDRESS][DOMAIN_NAME]" at bounding box center [433, 122] width 593 height 23
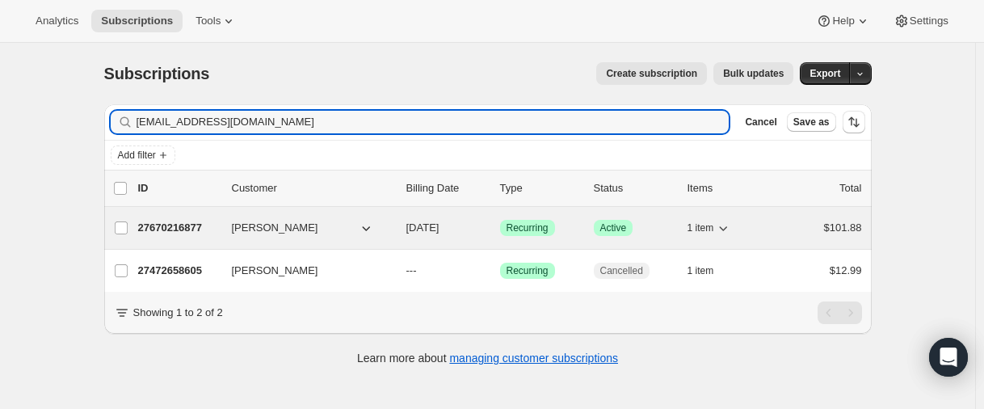
type input "[EMAIL_ADDRESS][DOMAIN_NAME]"
click at [175, 225] on p "27670216877" at bounding box center [178, 228] width 81 height 16
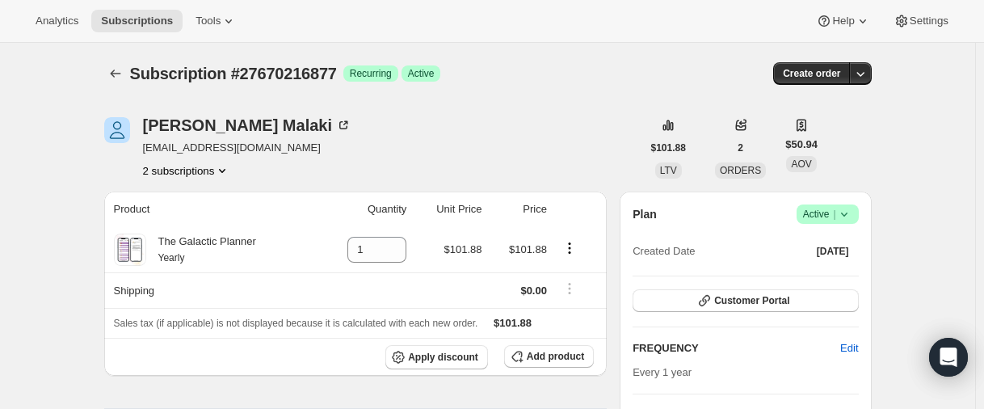
click at [180, 169] on button "2 subscriptions" at bounding box center [187, 170] width 88 height 16
click at [180, 172] on button "2 subscriptions" at bounding box center [187, 170] width 88 height 16
click at [200, 175] on button "2 subscriptions" at bounding box center [187, 170] width 88 height 16
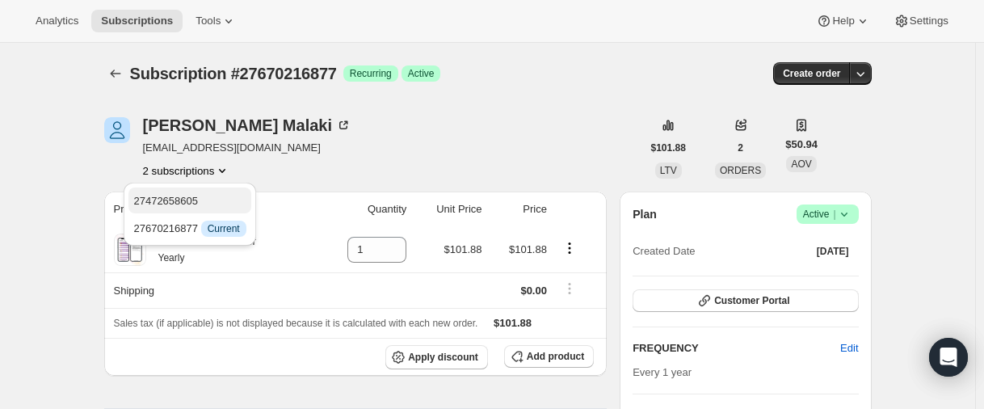
click at [190, 210] on button "27472658605" at bounding box center [189, 200] width 122 height 26
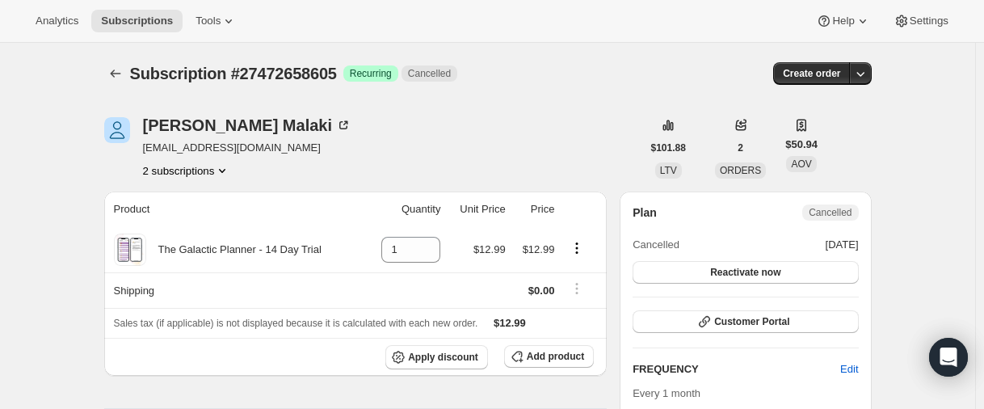
click at [176, 172] on button "2 subscriptions" at bounding box center [187, 170] width 88 height 16
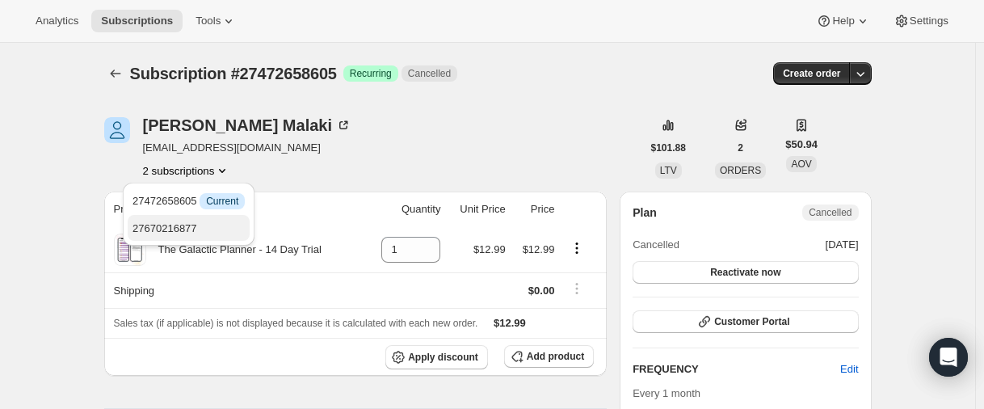
click at [175, 219] on button "27670216877" at bounding box center [189, 228] width 122 height 26
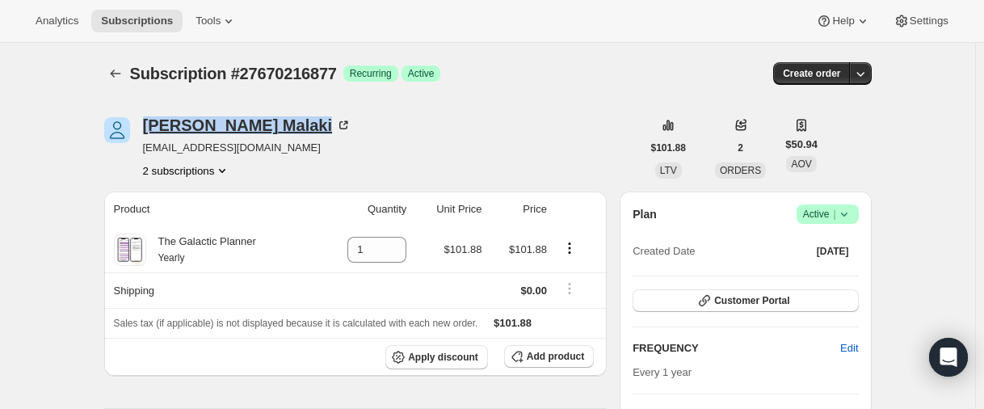
drag, startPoint x: 143, startPoint y: 128, endPoint x: 247, endPoint y: 120, distance: 104.5
click at [247, 120] on div "[PERSON_NAME] [EMAIL_ADDRESS][DOMAIN_NAME] 2 subscriptions" at bounding box center [372, 147] width 537 height 61
copy div "[PERSON_NAME]"
click at [124, 72] on icon "Subscriptions" at bounding box center [115, 73] width 16 height 16
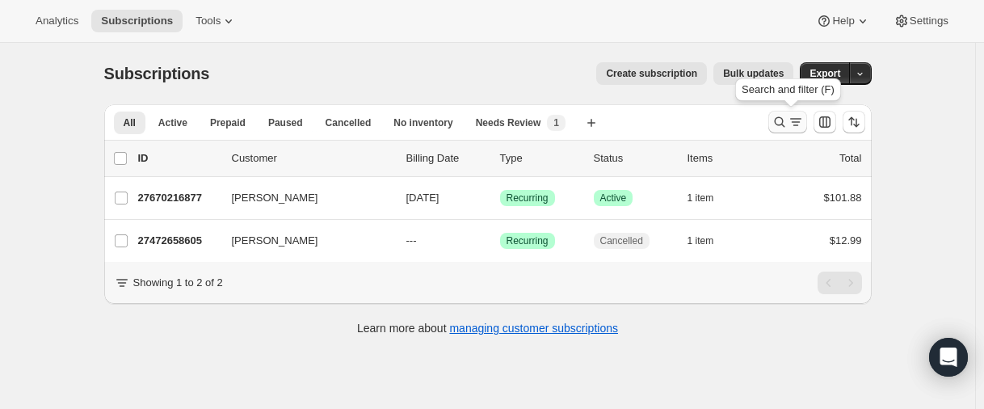
click at [788, 116] on icon "Search and filter results" at bounding box center [780, 122] width 16 height 16
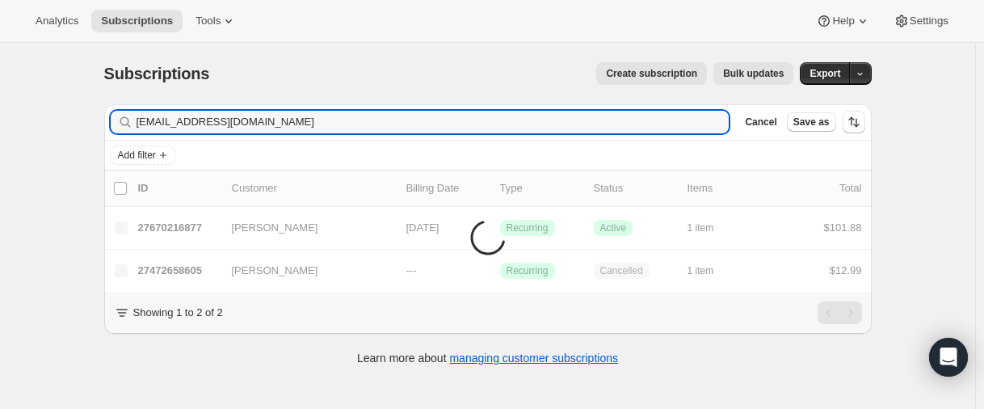
type input "[EMAIL_ADDRESS][DOMAIN_NAME]"
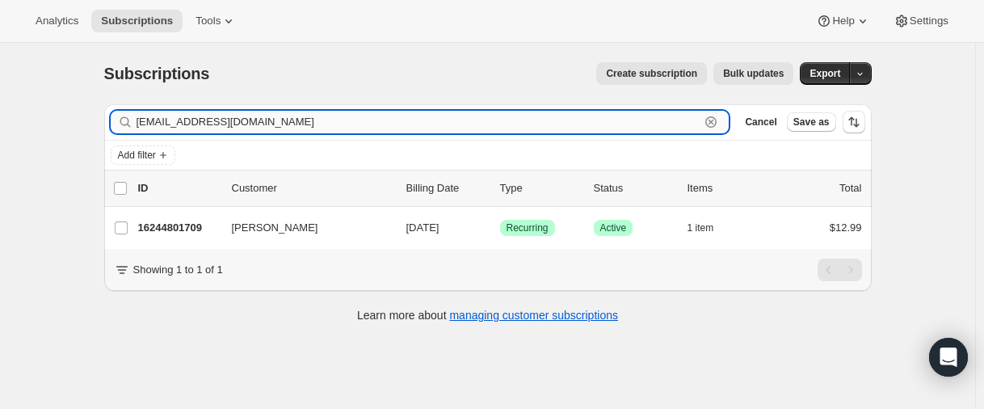
click at [274, 124] on input "[EMAIL_ADDRESS][DOMAIN_NAME]" at bounding box center [419, 122] width 564 height 23
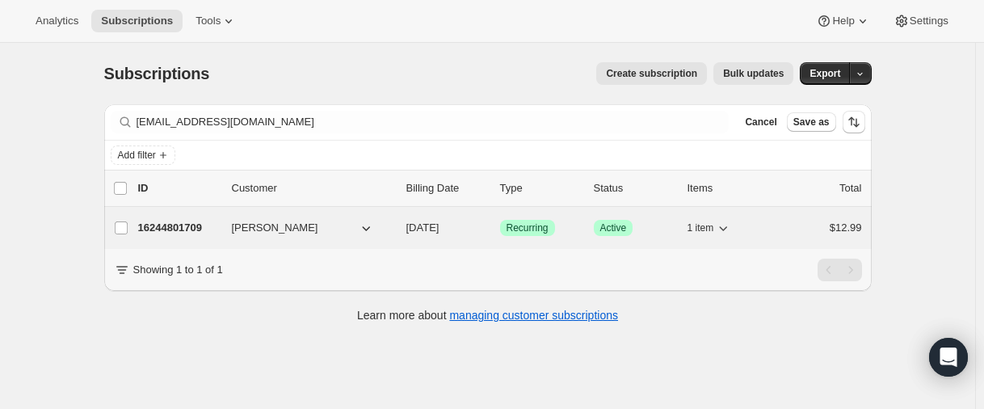
click at [191, 225] on p "16244801709" at bounding box center [178, 228] width 81 height 16
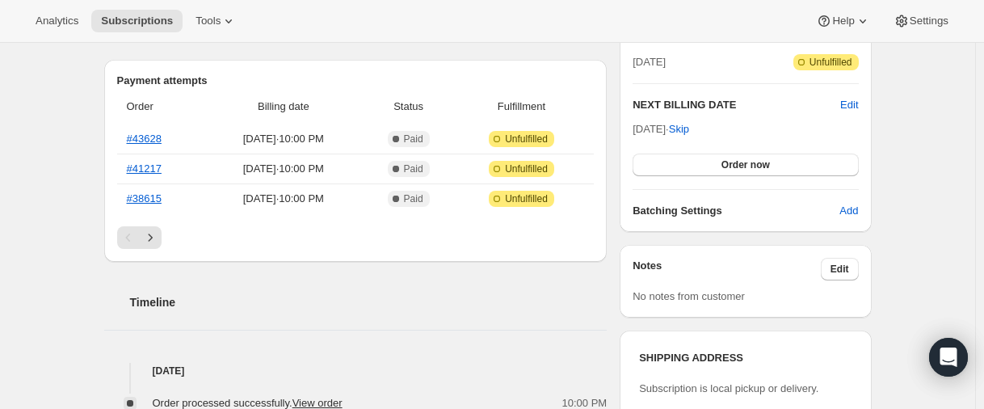
scroll to position [323, 0]
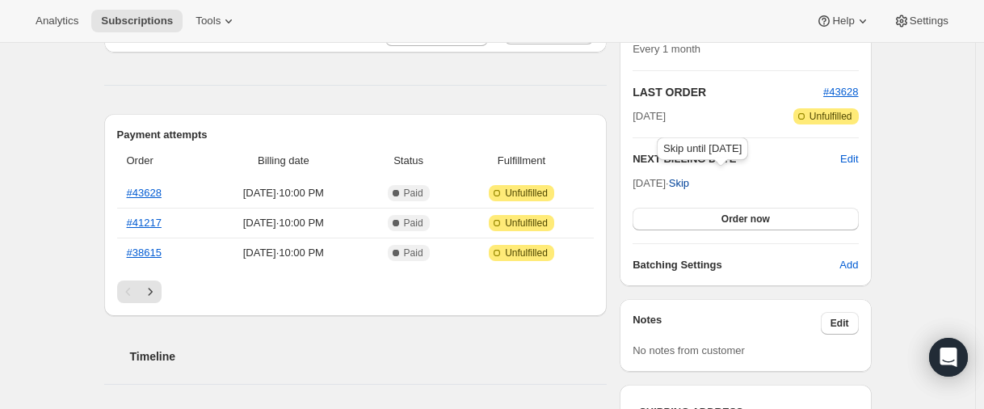
click at [689, 179] on span "Skip" at bounding box center [679, 183] width 20 height 16
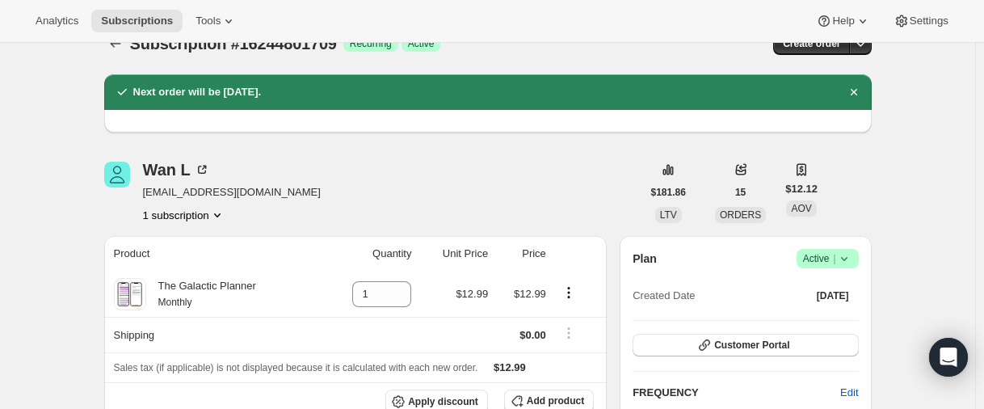
scroll to position [0, 0]
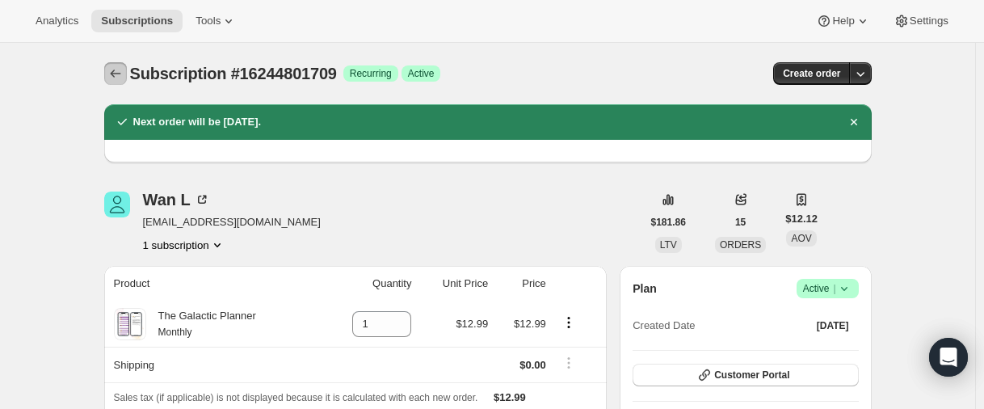
click at [112, 70] on icon "Subscriptions" at bounding box center [115, 73] width 16 height 16
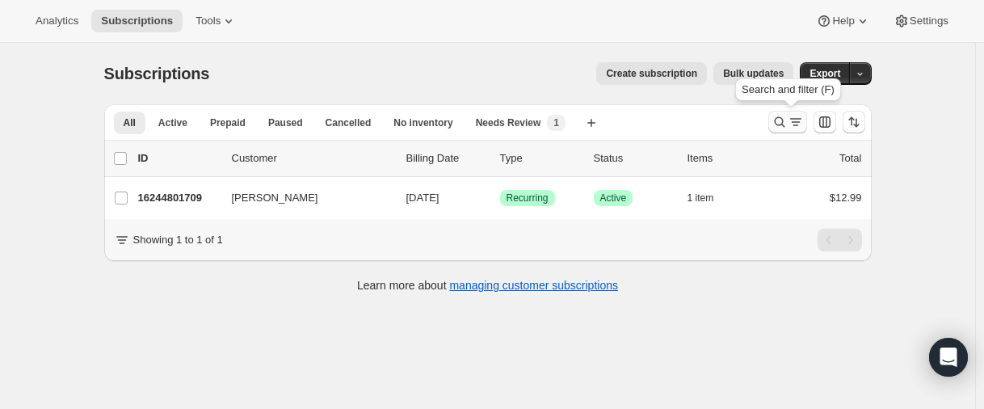
click at [782, 124] on icon "Search and filter results" at bounding box center [780, 122] width 16 height 16
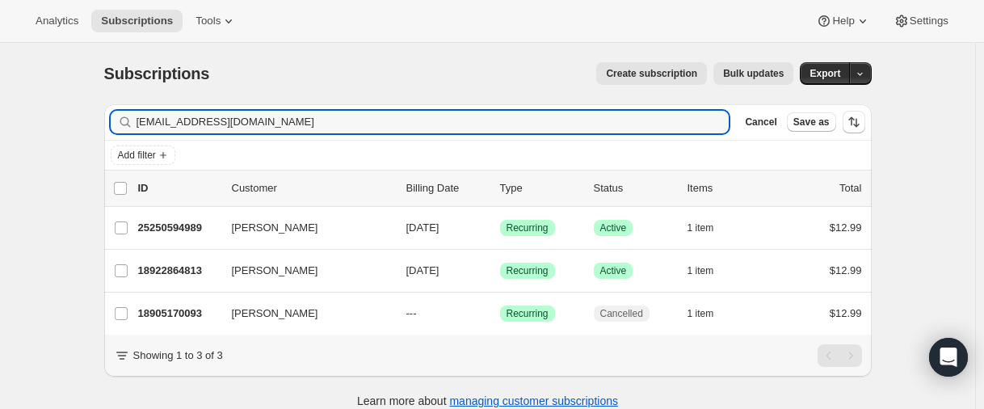
type input "[EMAIL_ADDRESS][DOMAIN_NAME]"
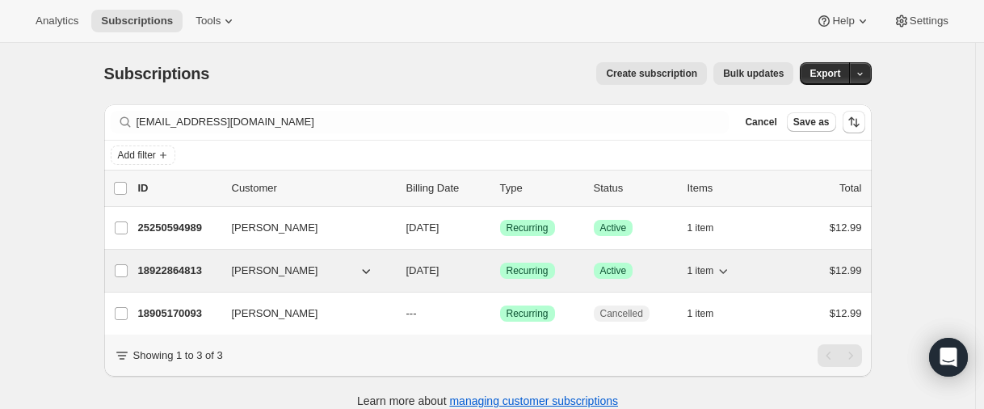
click at [169, 271] on p "18922864813" at bounding box center [178, 271] width 81 height 16
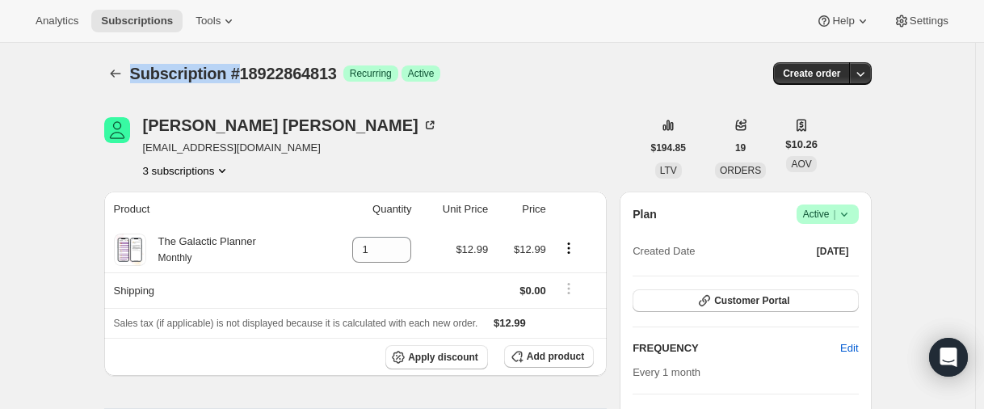
drag, startPoint x: 134, startPoint y: 73, endPoint x: 241, endPoint y: 74, distance: 106.6
click at [241, 74] on span "Subscription #18922864813" at bounding box center [233, 74] width 207 height 18
copy span "Subscription"
click at [116, 76] on icon "Subscriptions" at bounding box center [115, 73] width 16 height 16
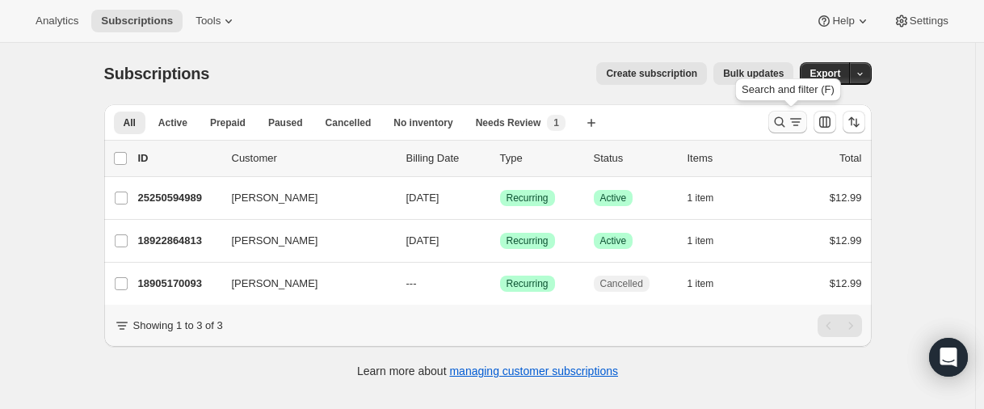
click at [780, 120] on icon "Search and filter results" at bounding box center [780, 122] width 16 height 16
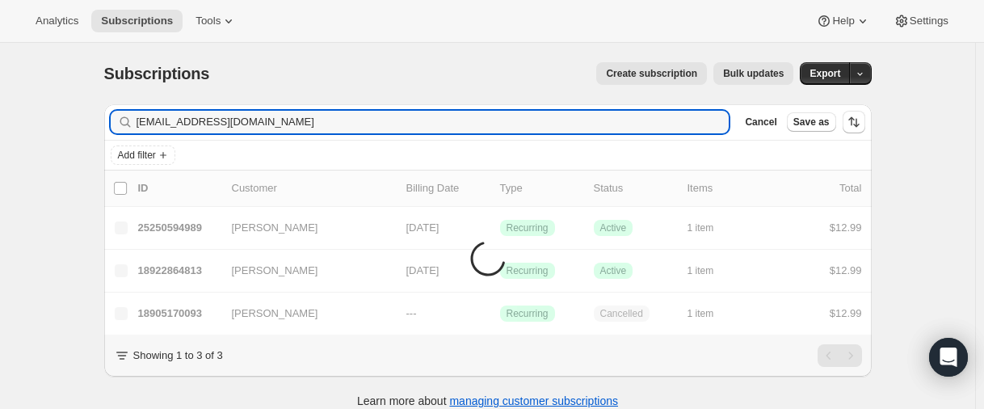
type input "[EMAIL_ADDRESS][DOMAIN_NAME]"
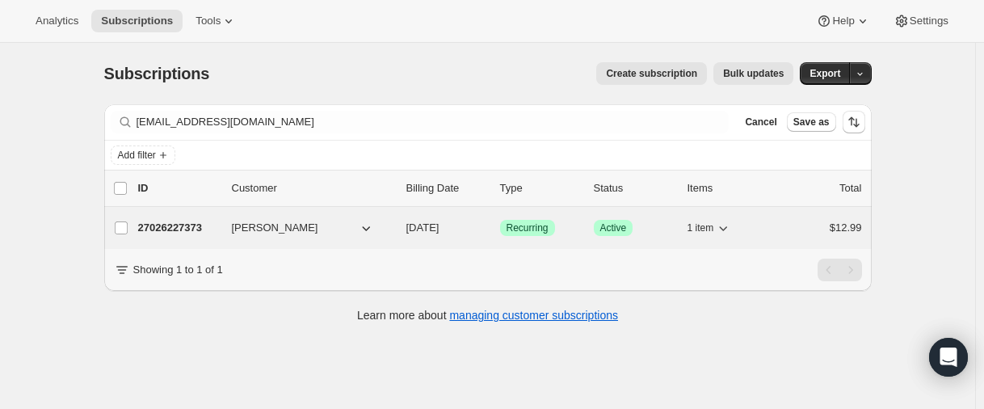
click at [172, 229] on p "27026227373" at bounding box center [178, 228] width 81 height 16
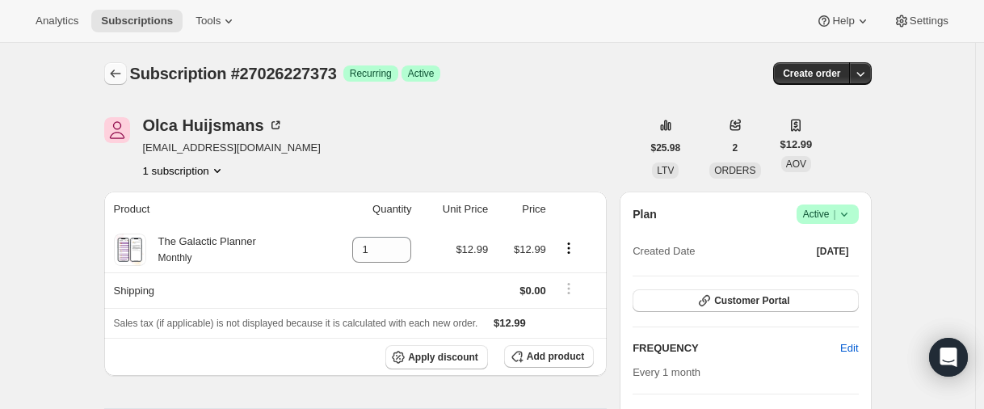
click at [109, 81] on button "Subscriptions" at bounding box center [115, 73] width 23 height 23
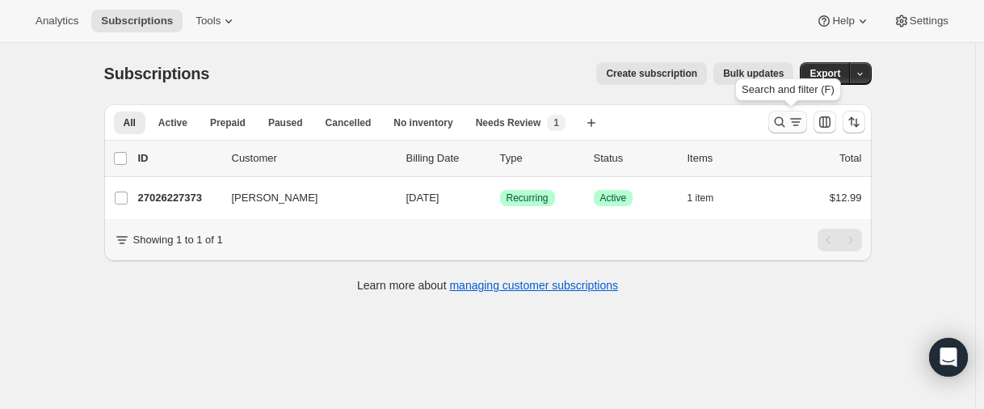
click at [780, 121] on icon "Search and filter results" at bounding box center [780, 122] width 16 height 16
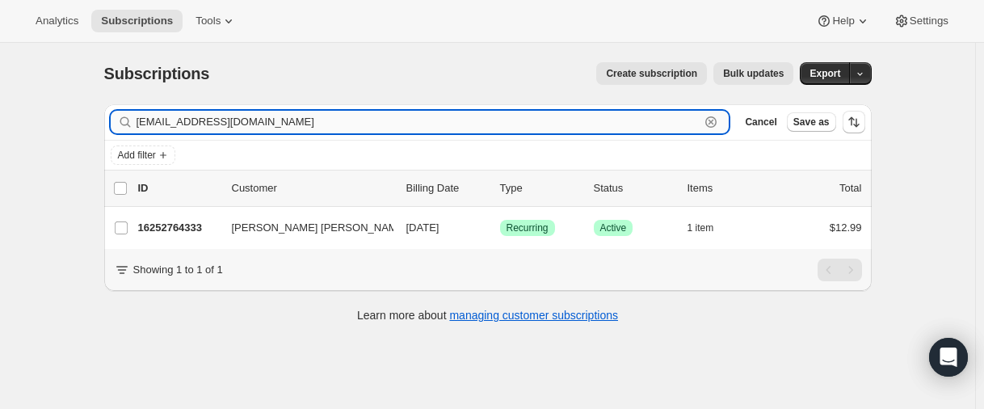
click at [194, 114] on input "[EMAIL_ADDRESS][DOMAIN_NAME]" at bounding box center [419, 122] width 564 height 23
paste input "bossh108"
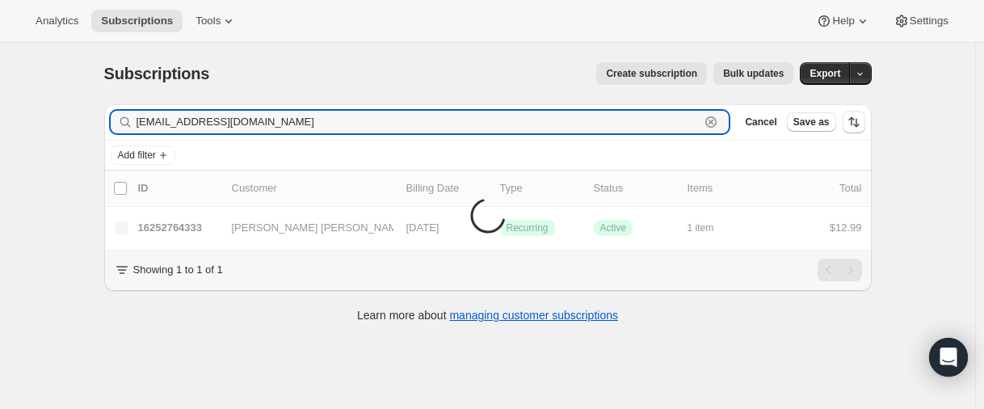
type input "[EMAIL_ADDRESS][DOMAIN_NAME]"
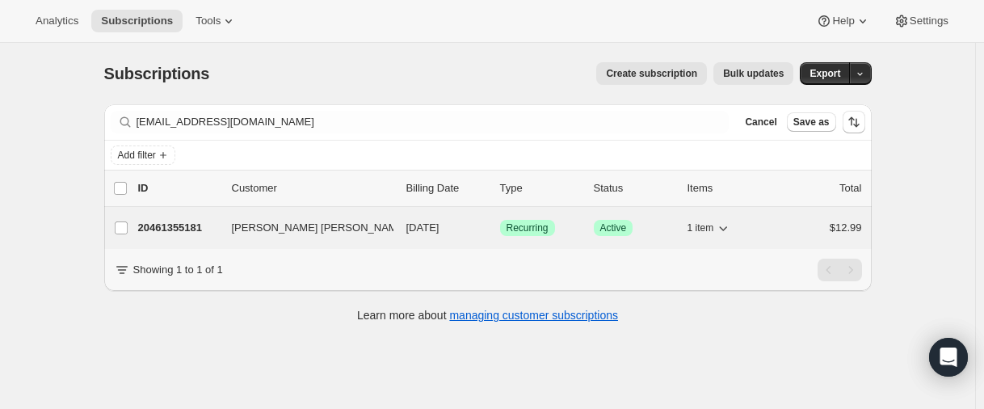
click at [178, 224] on p "20461355181" at bounding box center [178, 228] width 81 height 16
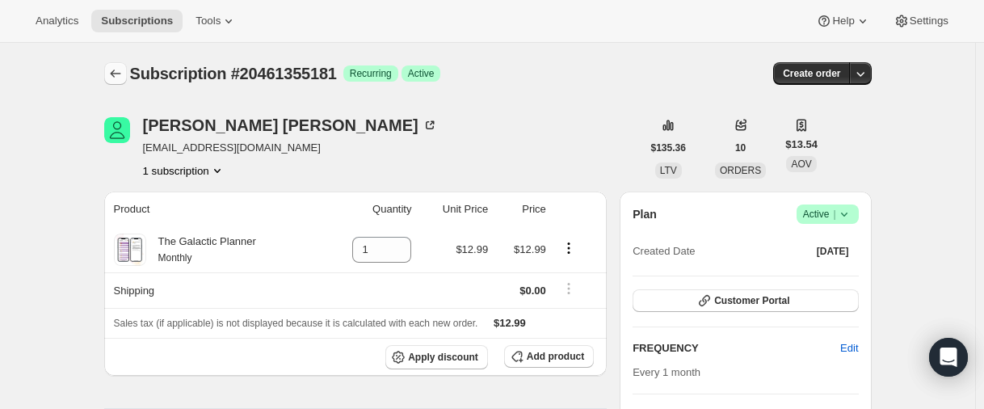
click at [112, 75] on icon "Subscriptions" at bounding box center [115, 73] width 16 height 16
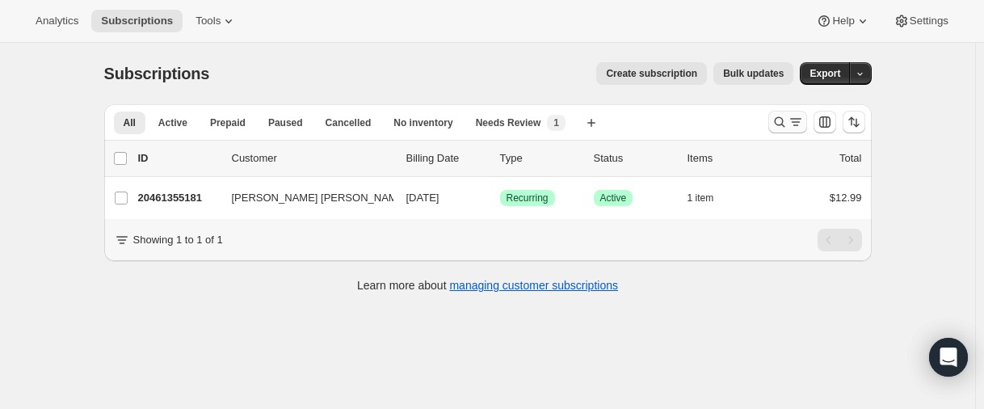
click at [779, 128] on icon "Search and filter results" at bounding box center [780, 122] width 16 height 16
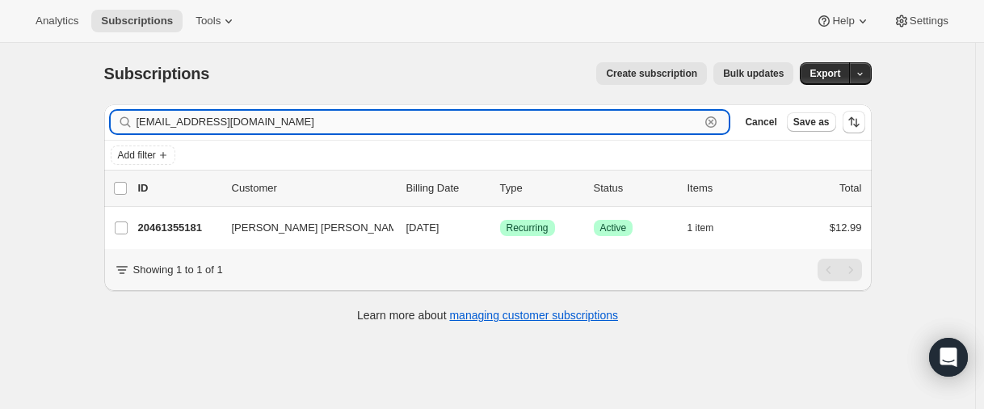
paste input "mattiecaldwellroberts"
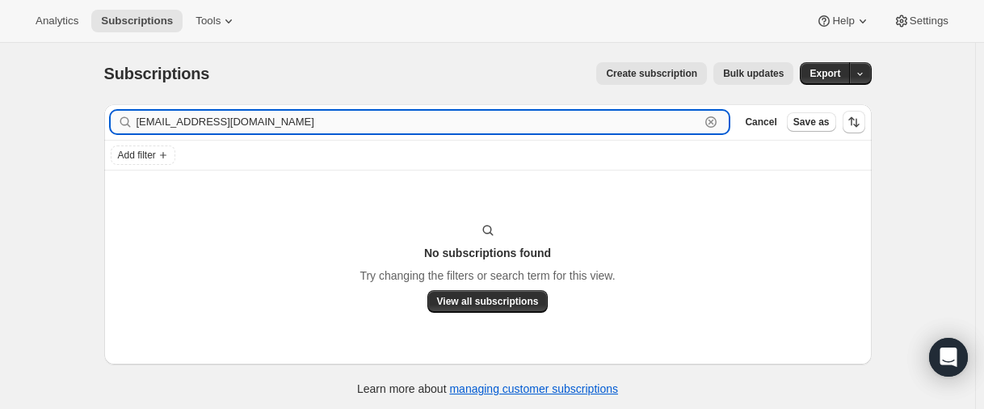
click at [222, 126] on input "[EMAIL_ADDRESS][DOMAIN_NAME]" at bounding box center [419, 122] width 564 height 23
paste input "ilto:[PERSON_NAME]"
drag, startPoint x: 174, startPoint y: 117, endPoint x: 99, endPoint y: 130, distance: 75.4
click at [101, 131] on div "Filter subscribers mailto:[PERSON_NAME][EMAIL_ADDRESS][DOMAIN_NAME] Clear Cance…" at bounding box center [481, 252] width 780 height 322
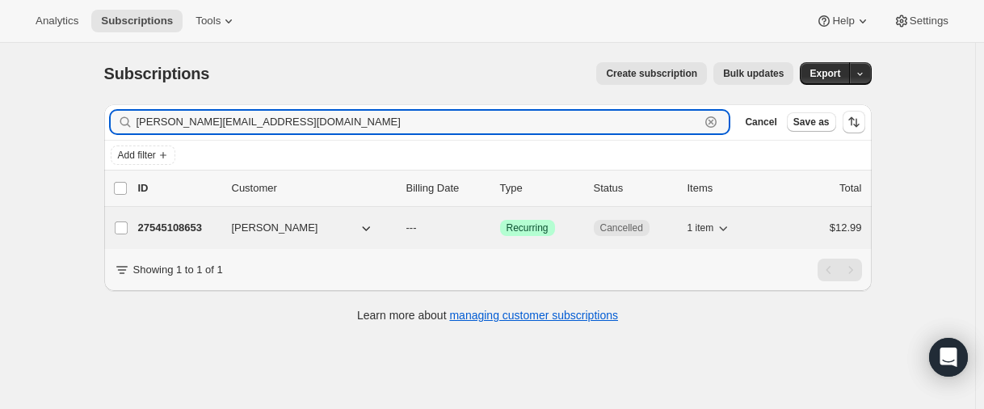
type input "[PERSON_NAME][EMAIL_ADDRESS][DOMAIN_NAME]"
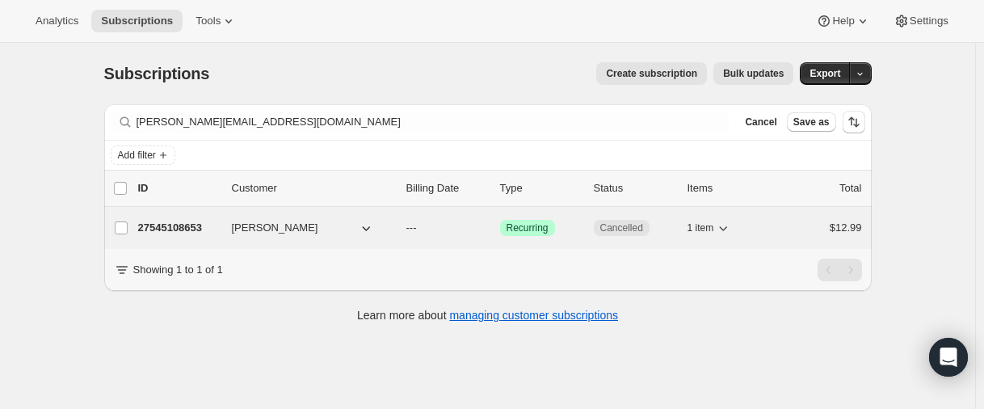
click at [171, 232] on p "27545108653" at bounding box center [178, 228] width 81 height 16
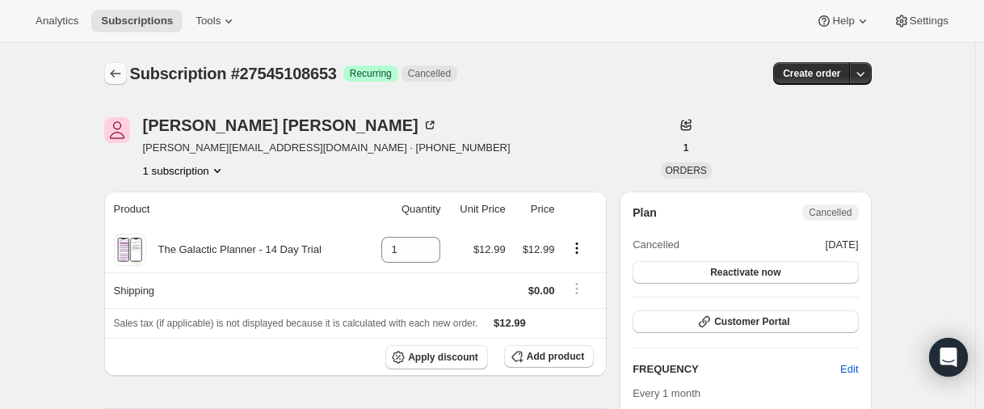
click at [124, 66] on icon "Subscriptions" at bounding box center [115, 73] width 16 height 16
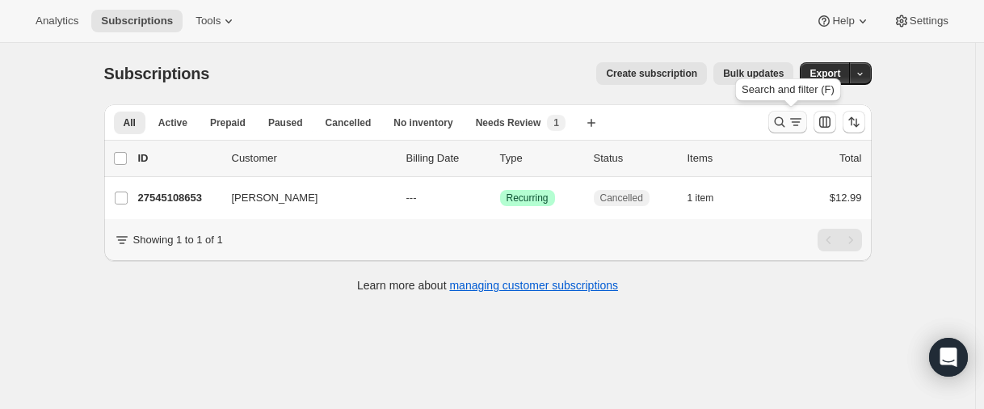
click at [785, 126] on icon "Search and filter results" at bounding box center [780, 122] width 16 height 16
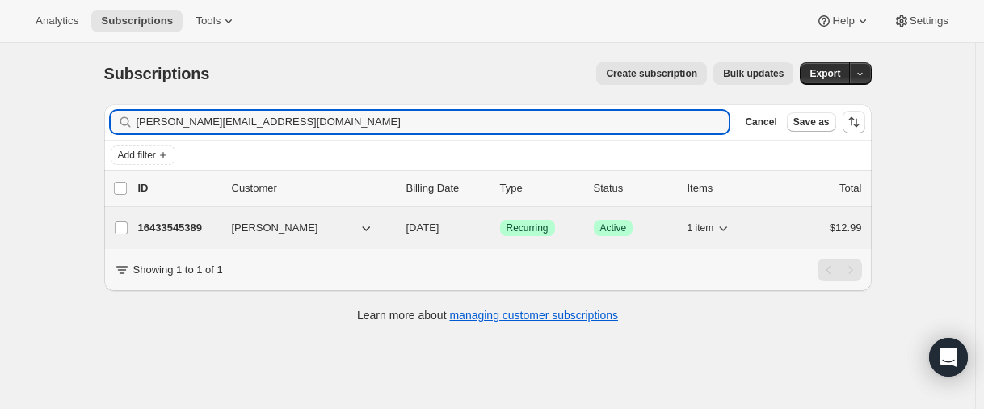
type input "[PERSON_NAME][EMAIL_ADDRESS][DOMAIN_NAME]"
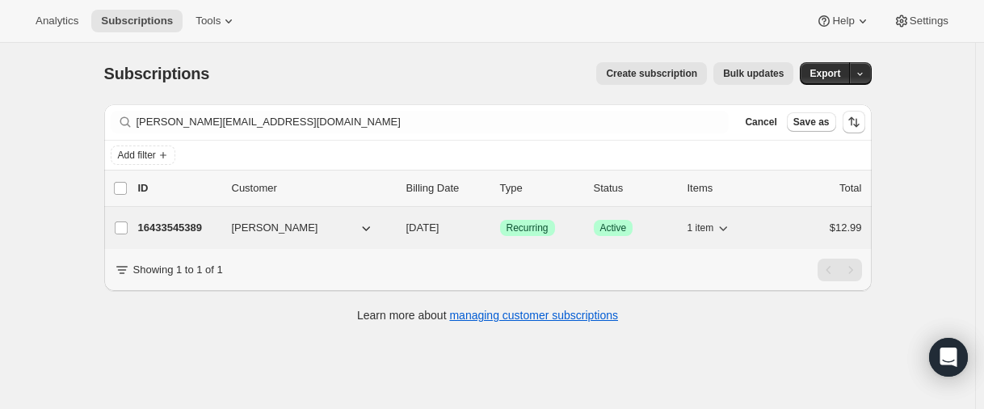
click at [178, 229] on p "16433545389" at bounding box center [178, 228] width 81 height 16
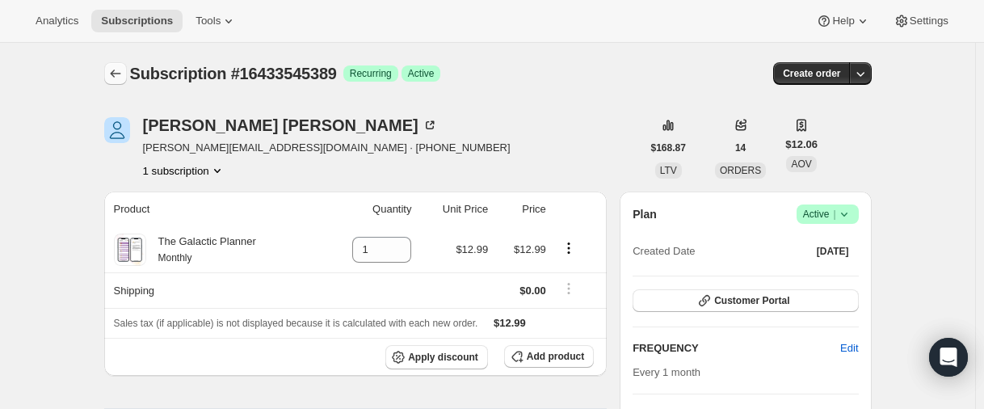
click at [113, 69] on icon "Subscriptions" at bounding box center [115, 73] width 16 height 16
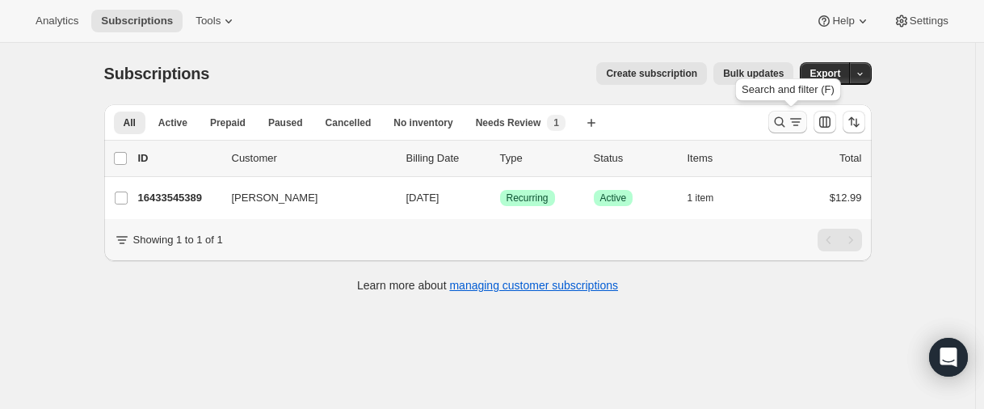
click at [779, 121] on icon "Search and filter results" at bounding box center [779, 122] width 11 height 11
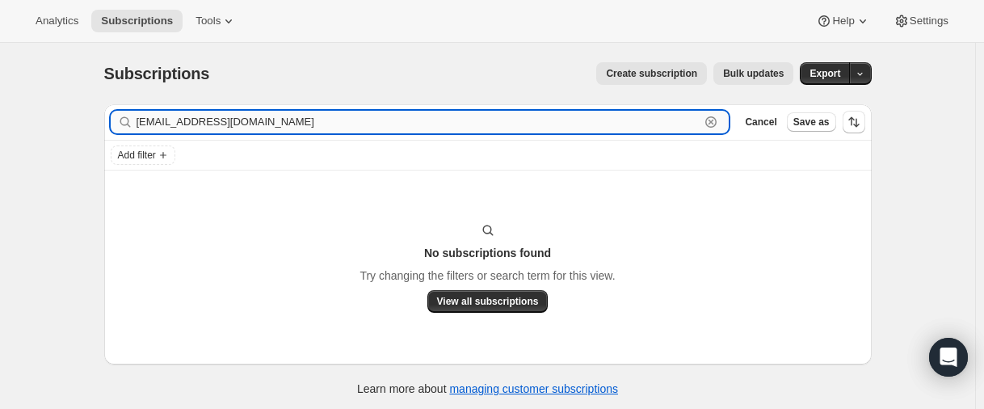
click at [253, 121] on input "[EMAIL_ADDRESS][DOMAIN_NAME]" at bounding box center [419, 122] width 564 height 23
paste input "m"
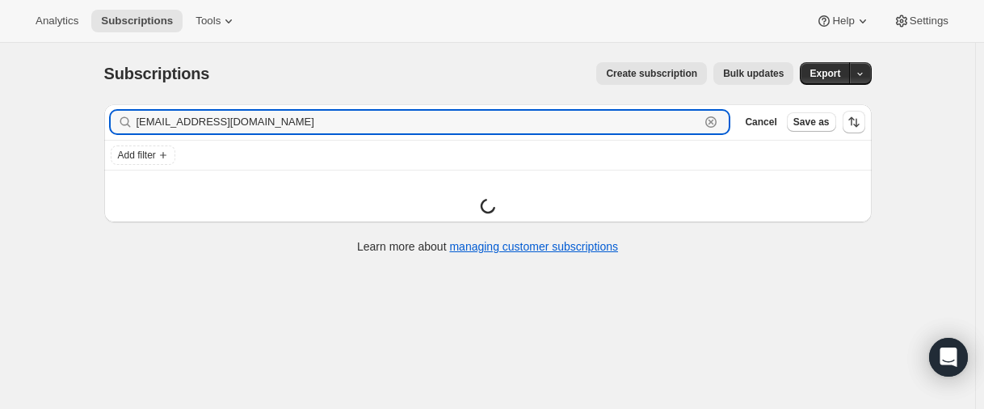
type input "[EMAIL_ADDRESS][DOMAIN_NAME]"
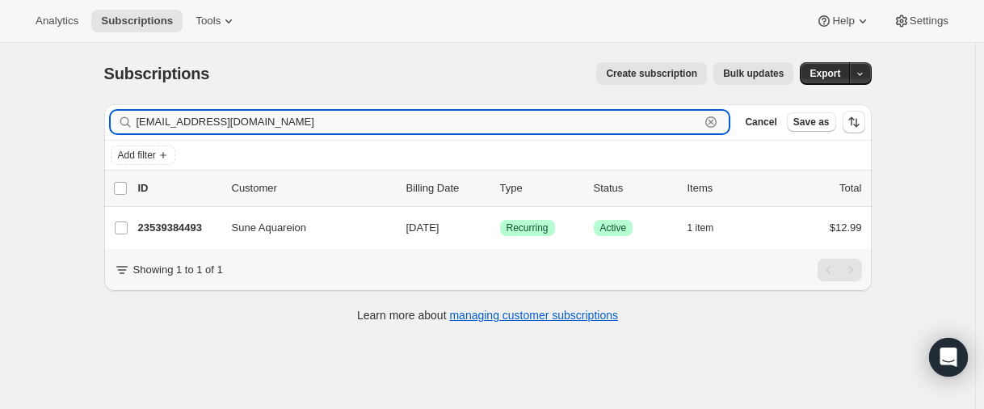
click at [221, 120] on input "[EMAIL_ADDRESS][DOMAIN_NAME]" at bounding box center [419, 122] width 564 height 23
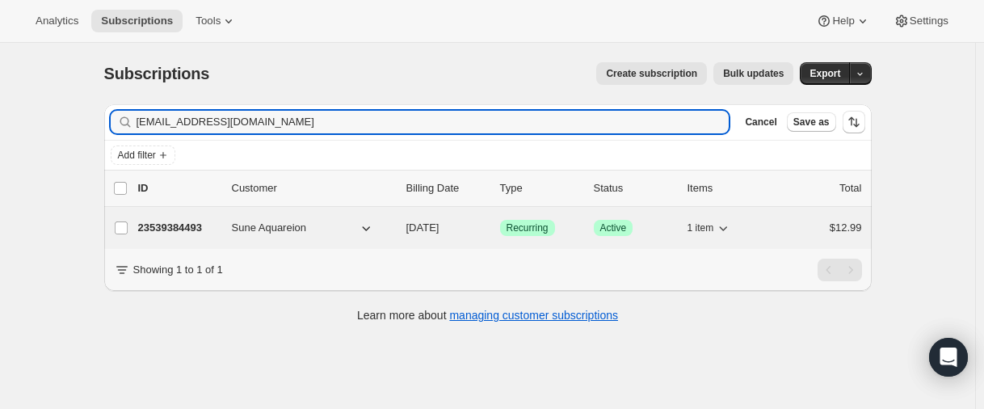
click at [173, 223] on p "23539384493" at bounding box center [178, 228] width 81 height 16
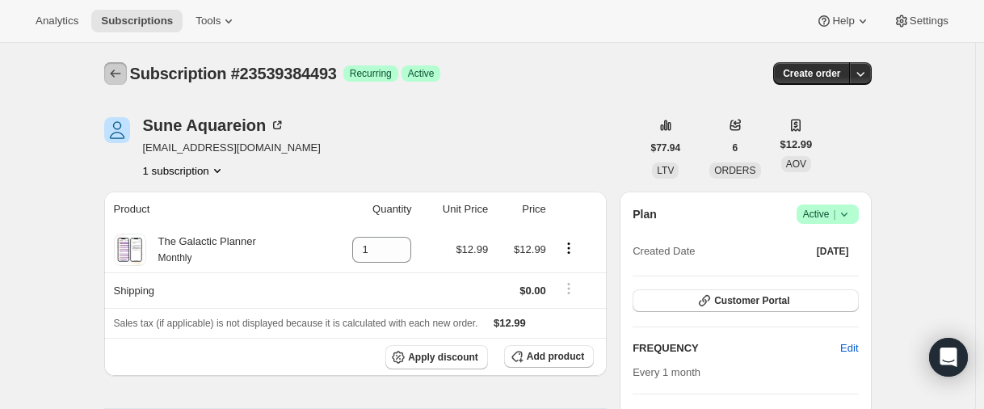
click at [122, 79] on icon "Subscriptions" at bounding box center [115, 73] width 16 height 16
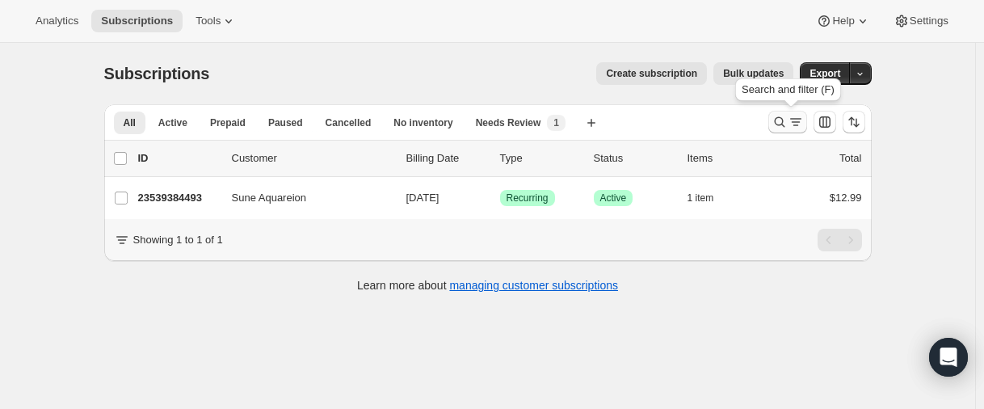
click at [783, 122] on icon "Search and filter results" at bounding box center [780, 122] width 16 height 16
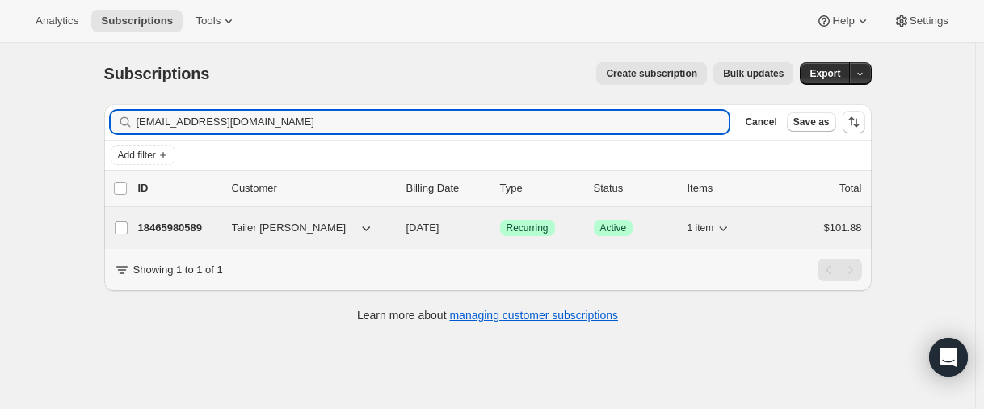
type input "[EMAIL_ADDRESS][DOMAIN_NAME]"
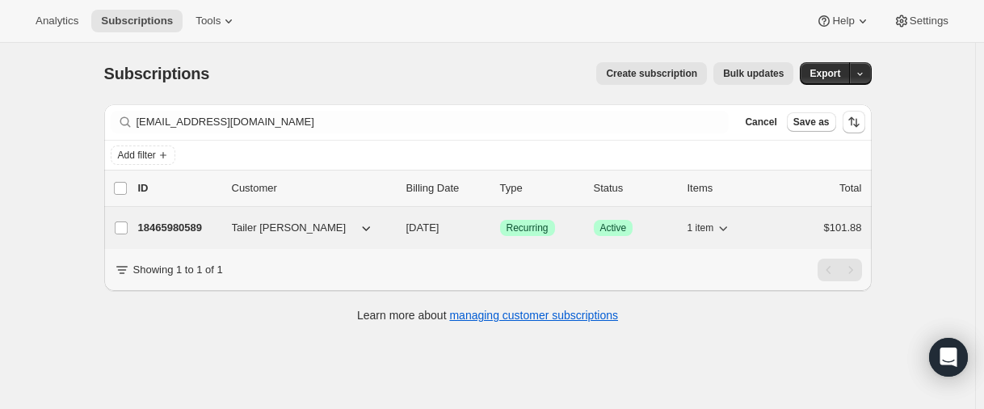
click at [162, 223] on p "18465980589" at bounding box center [178, 228] width 81 height 16
